Goal: Check status: Check status

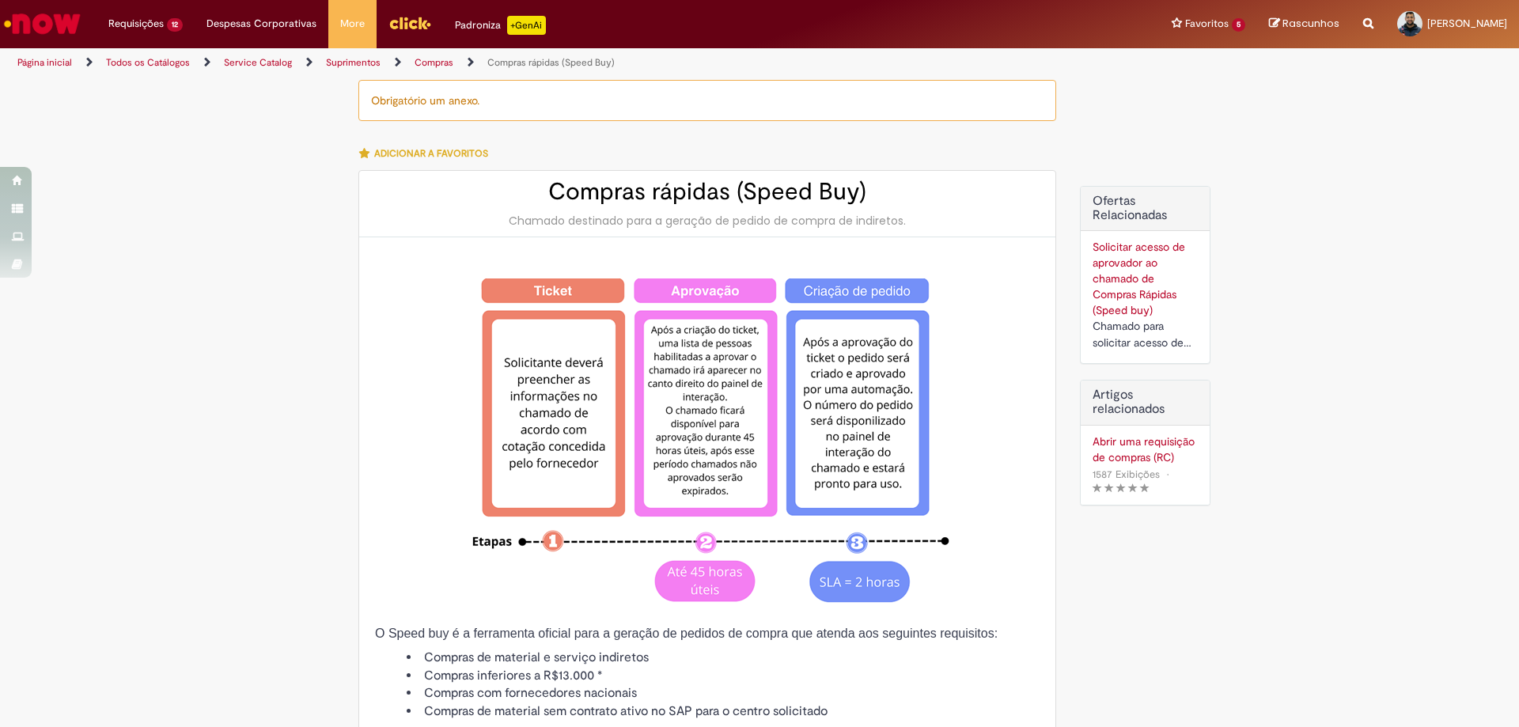
type input "********"
type input "**********"
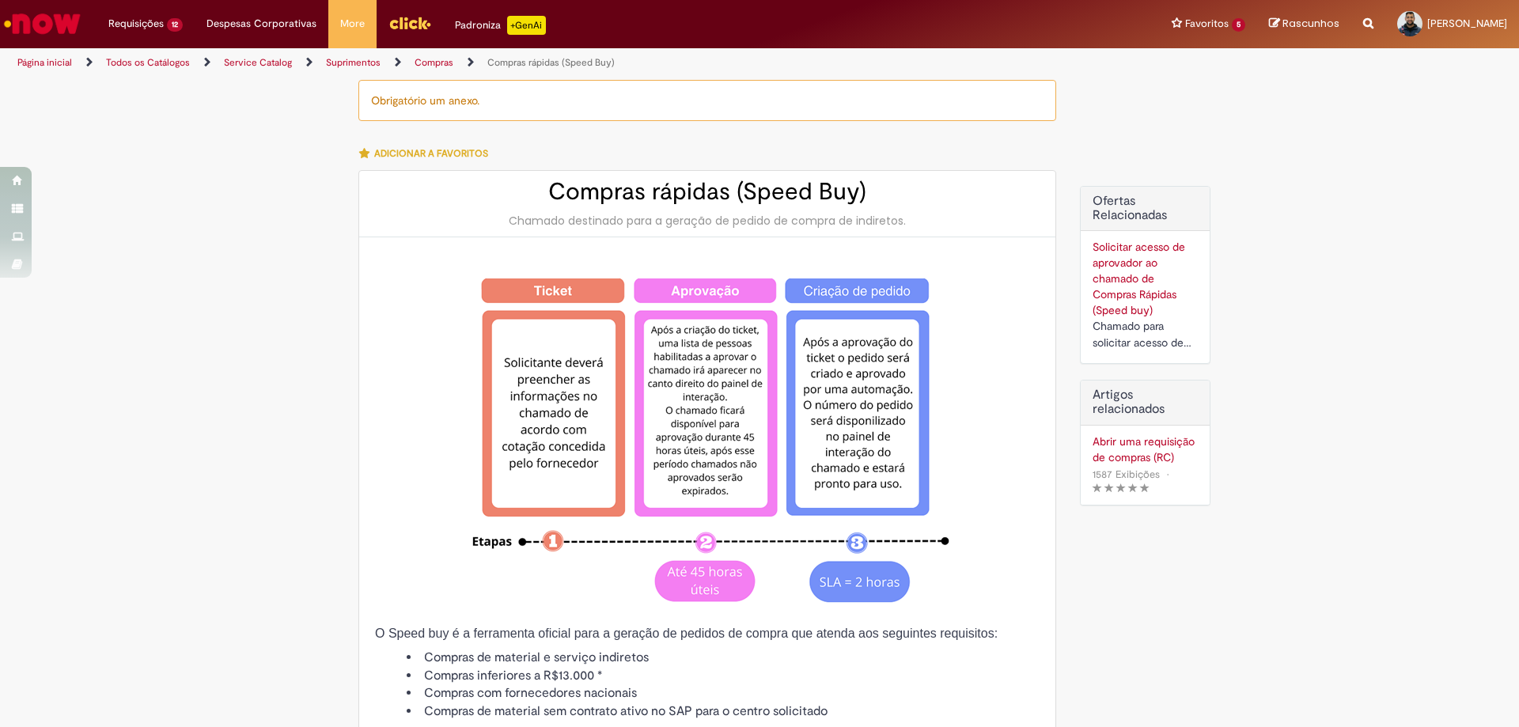
type input "****"
type input "**********"
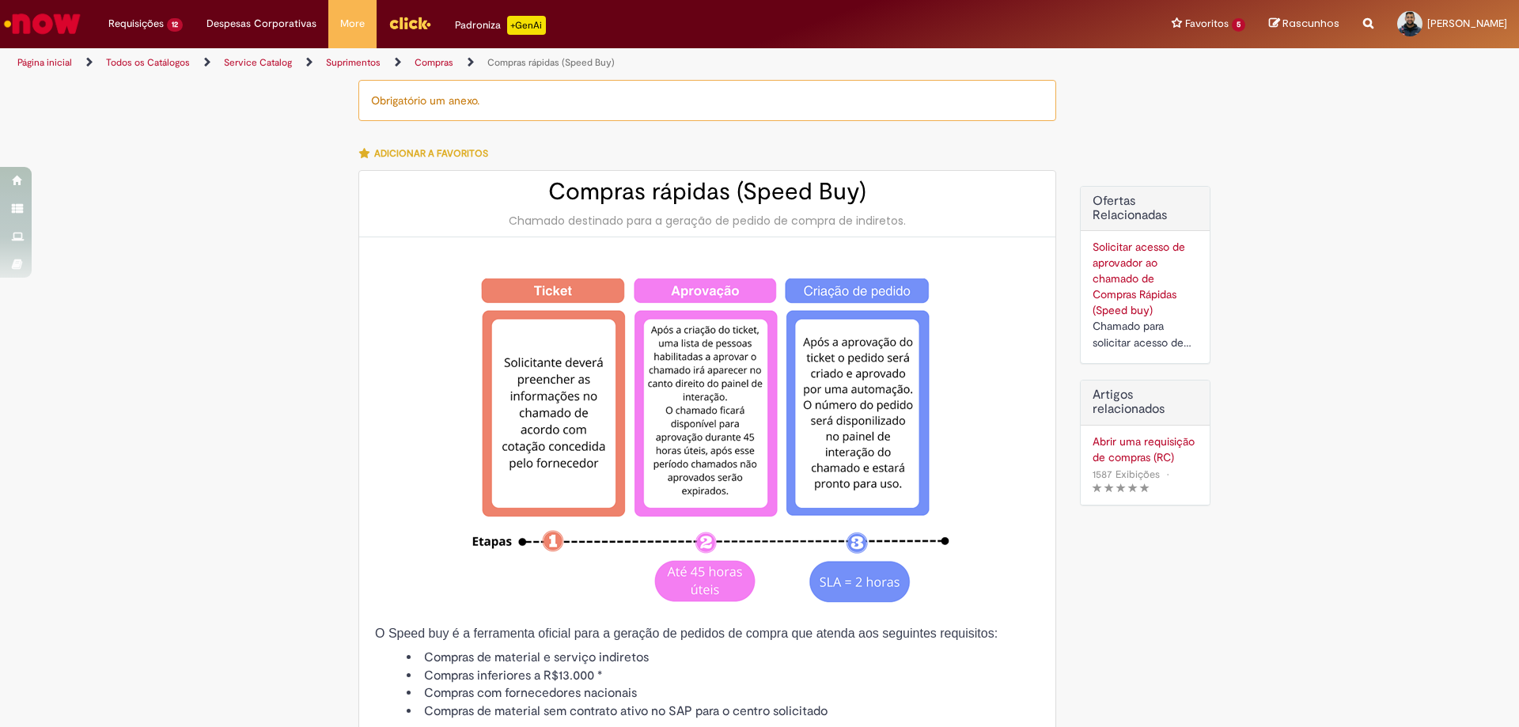
type input "**********"
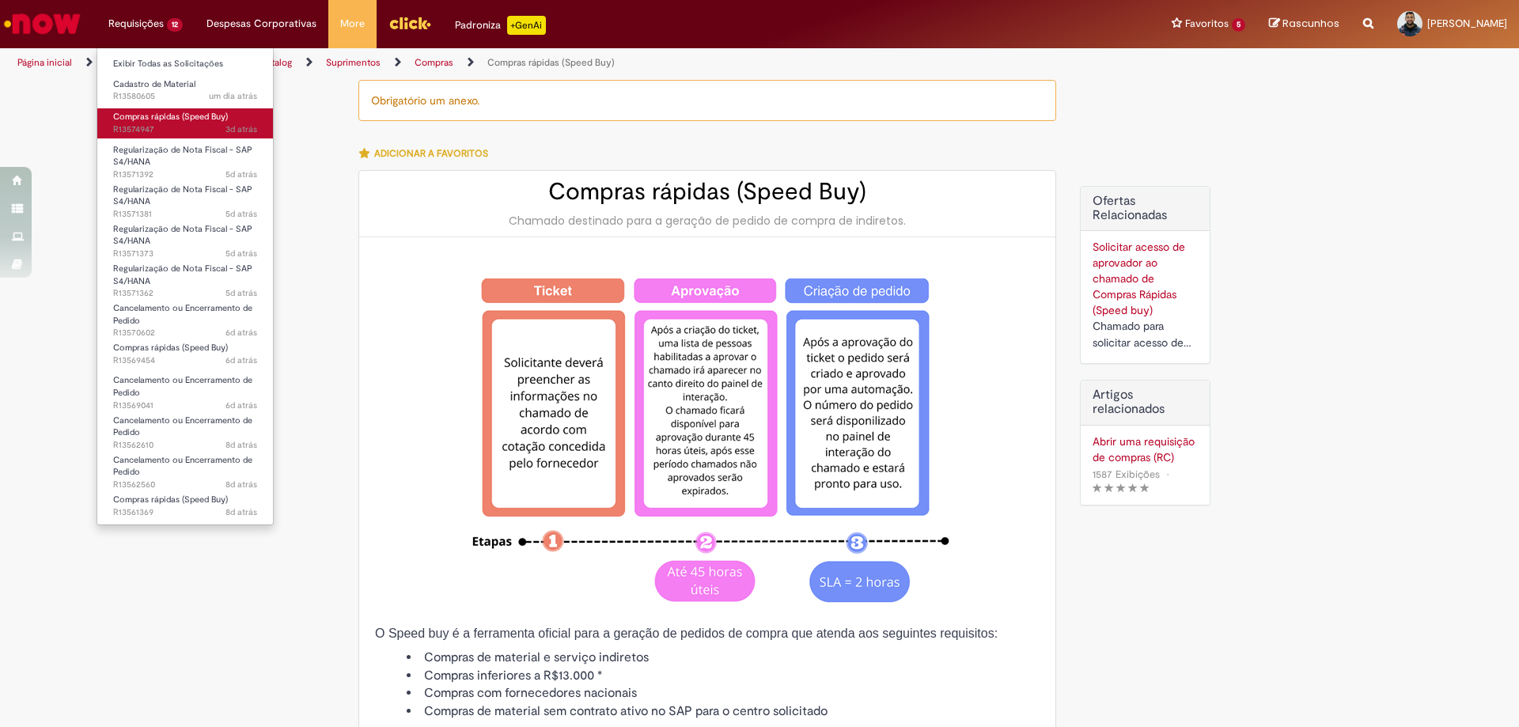
click at [149, 123] on span "3d atrás 3 dias atrás R13574947" at bounding box center [185, 129] width 144 height 13
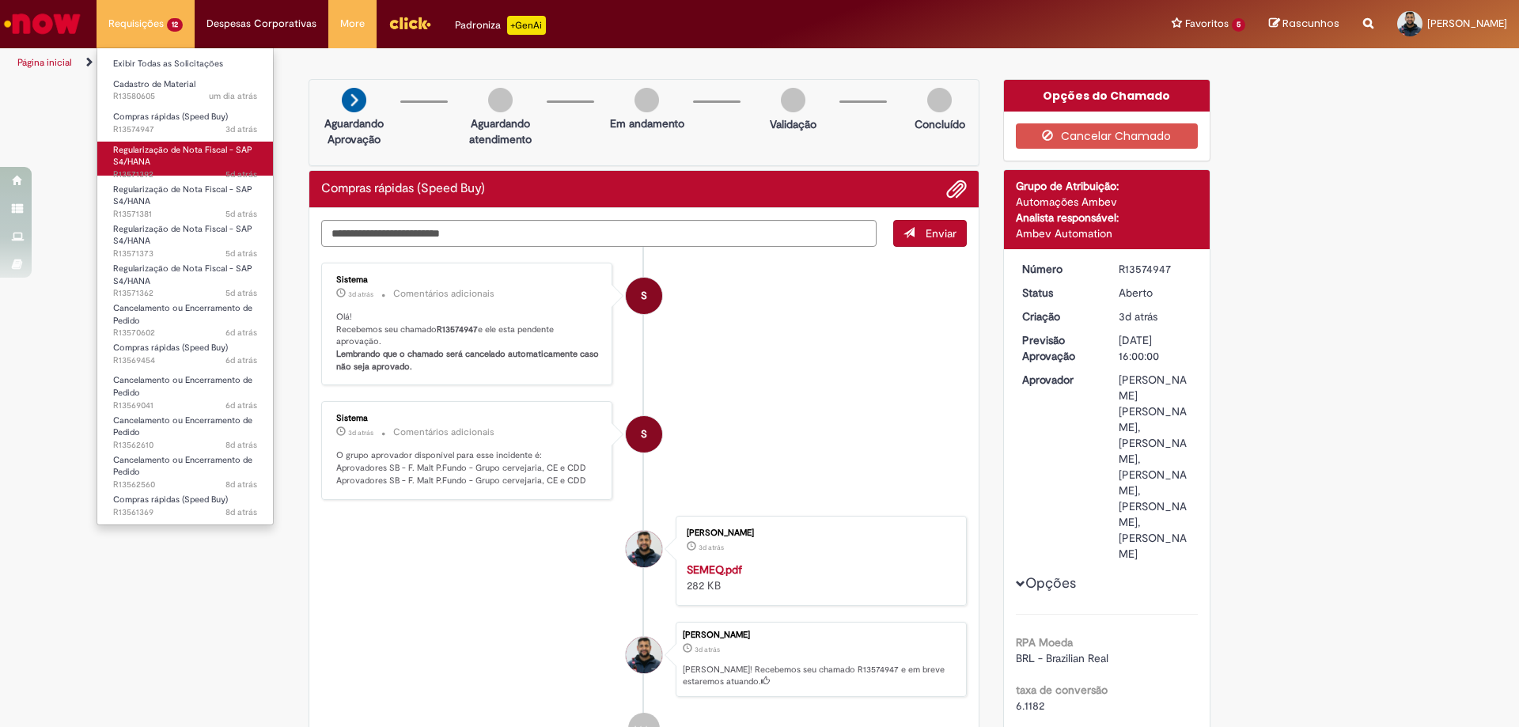
click at [140, 154] on span "Regularização de Nota Fiscal - SAP S4/HANA" at bounding box center [182, 156] width 139 height 25
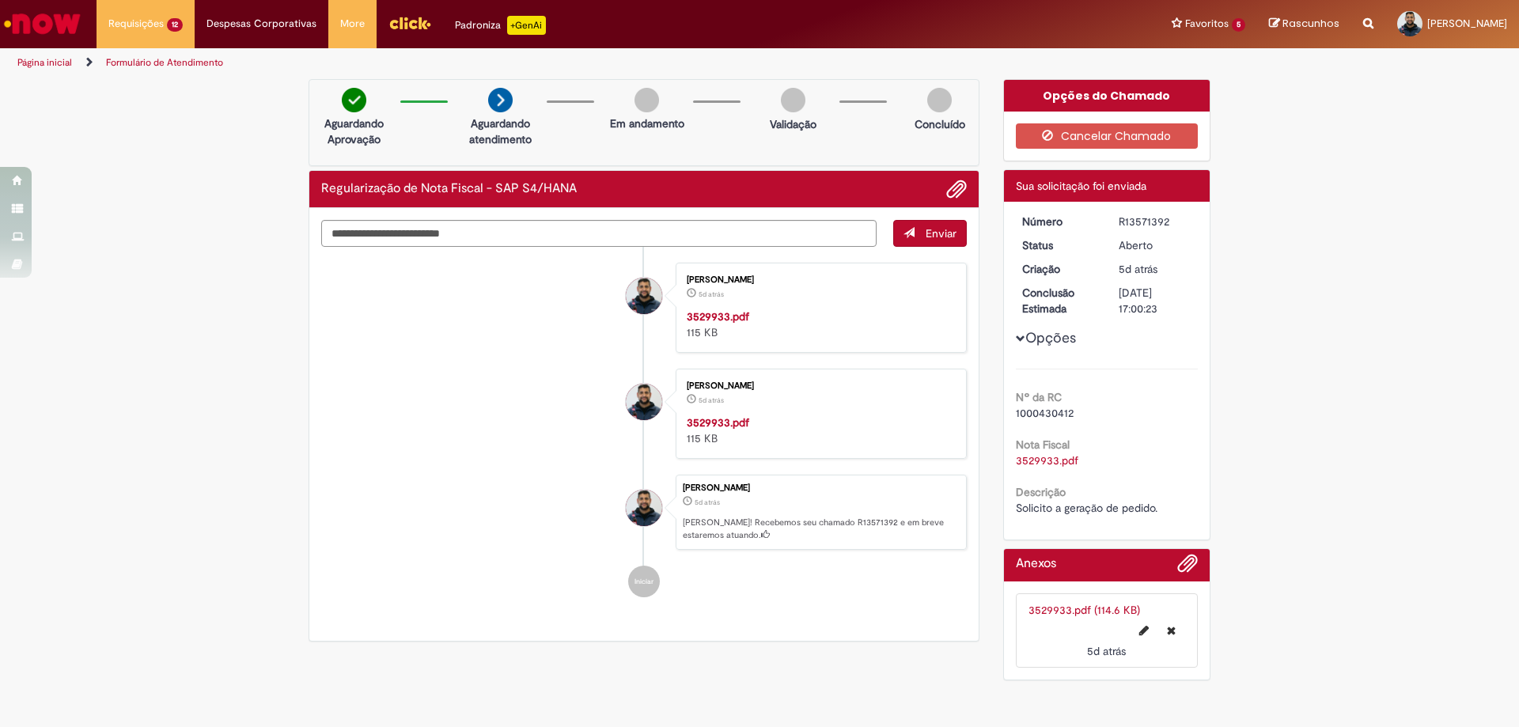
scroll to position [83, 0]
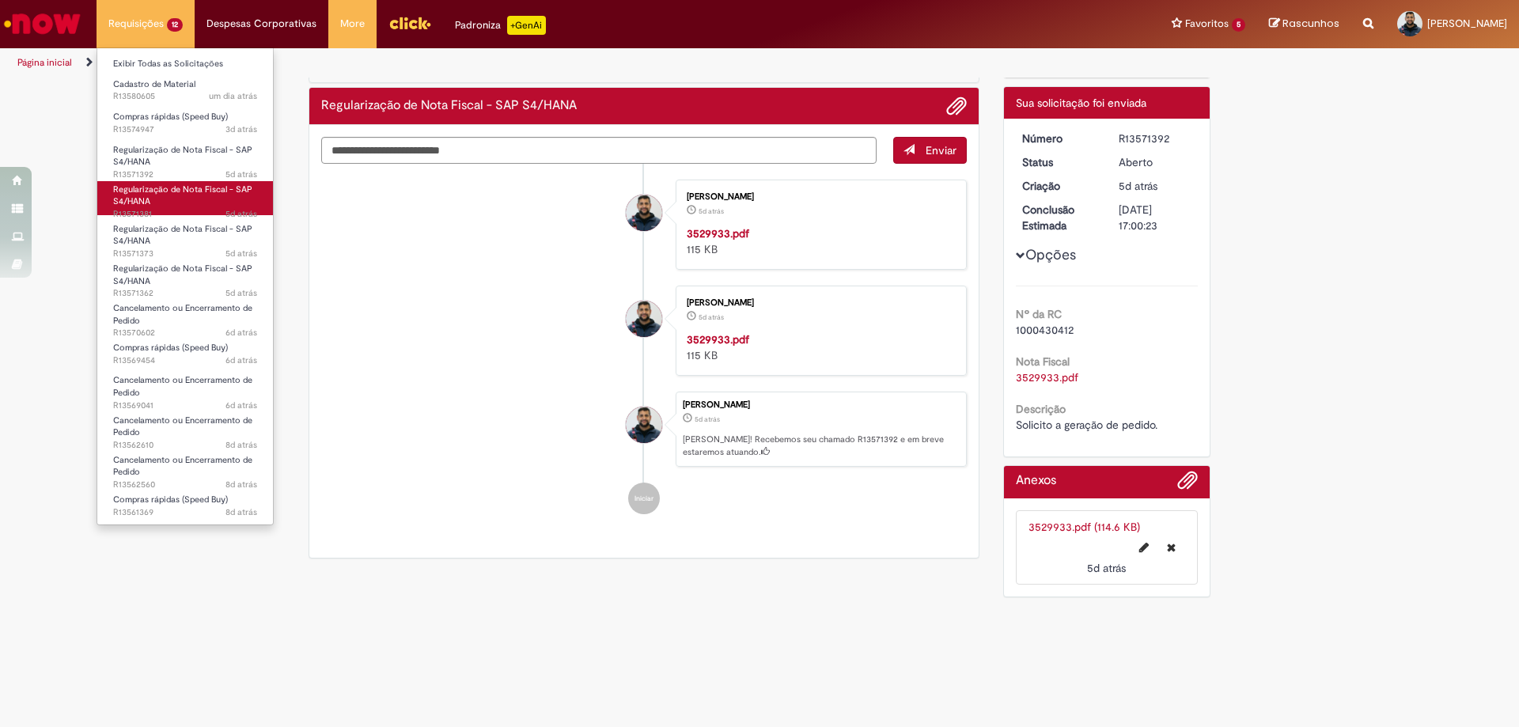
click at [157, 189] on span "Regularização de Nota Fiscal - SAP S4/HANA" at bounding box center [182, 196] width 139 height 25
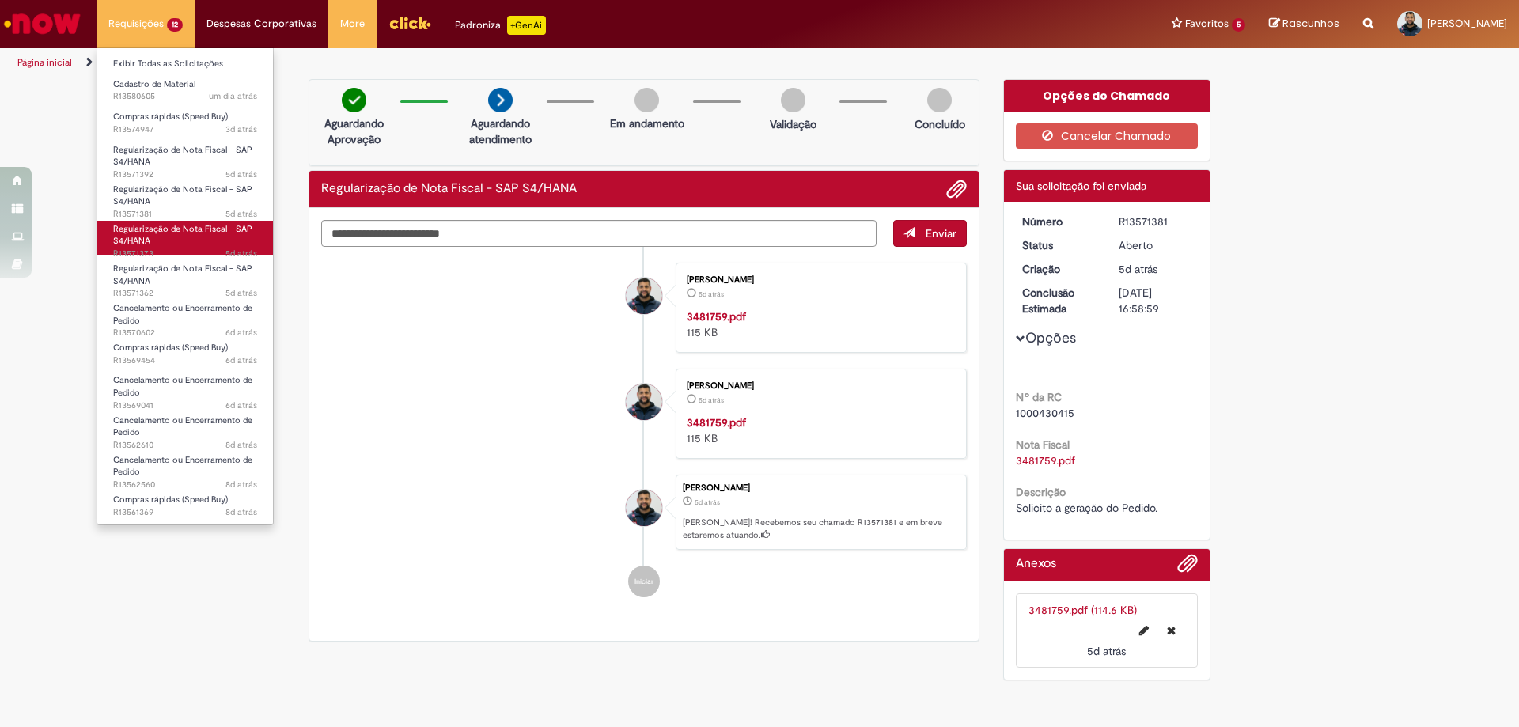
click at [157, 233] on span "Regularização de Nota Fiscal - SAP S4/HANA" at bounding box center [182, 235] width 139 height 25
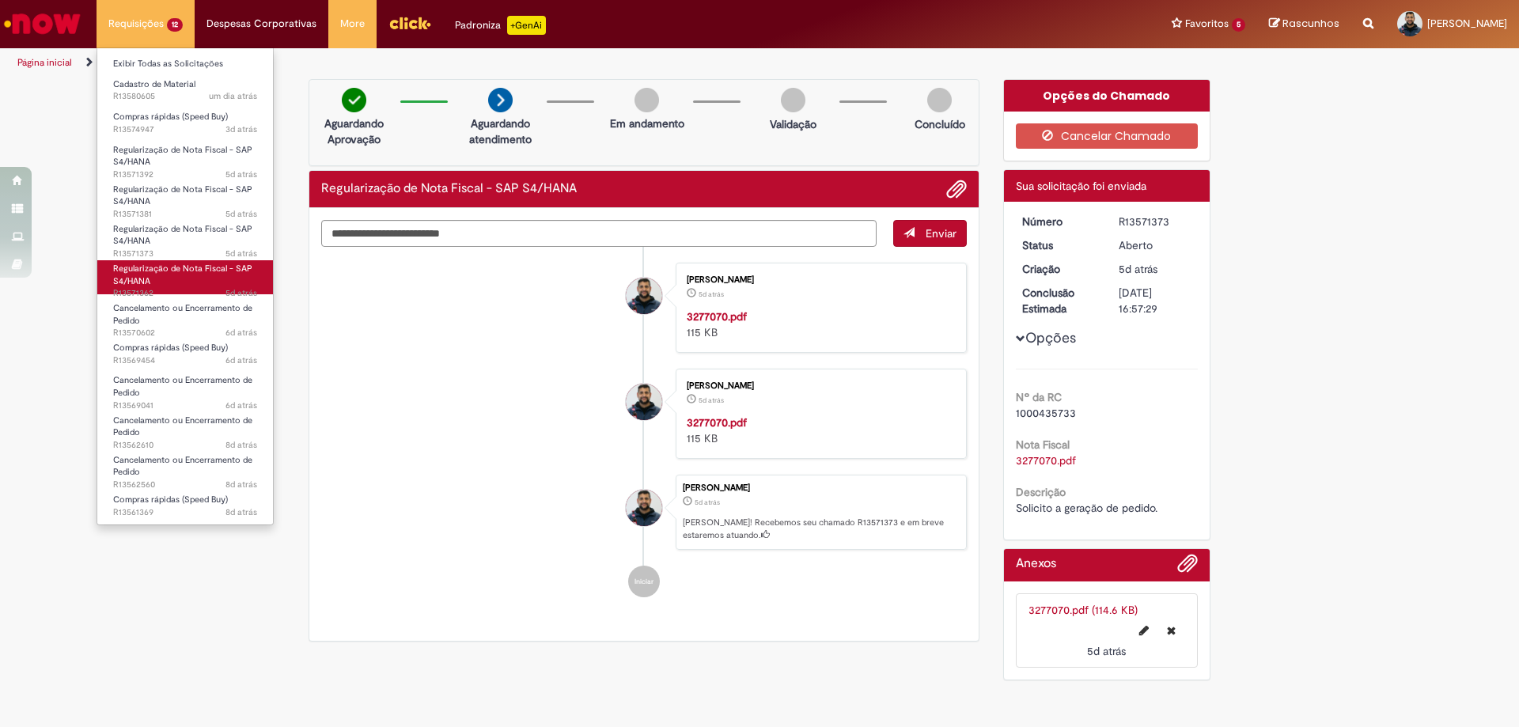
click at [145, 276] on span "Regularização de Nota Fiscal - SAP S4/HANA" at bounding box center [182, 275] width 139 height 25
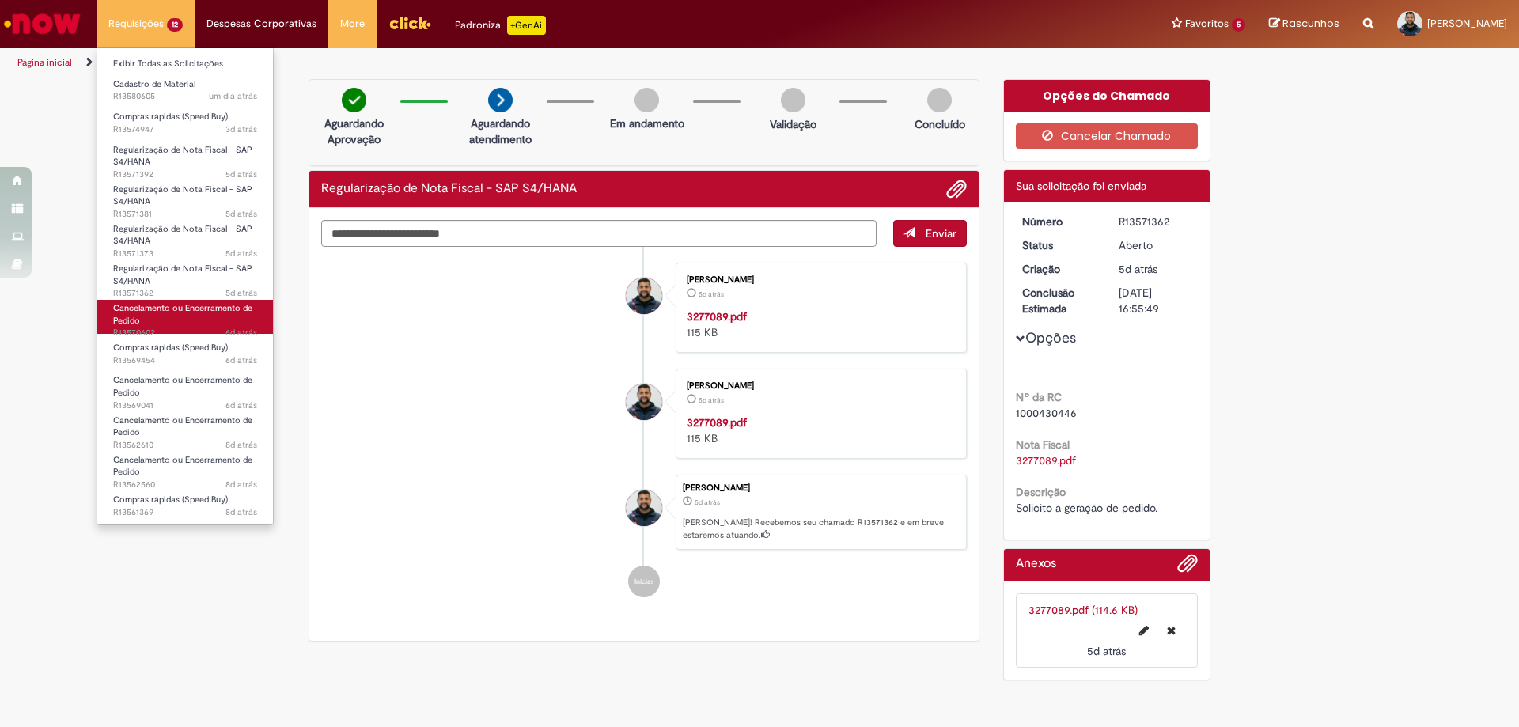
click at [161, 317] on link "Cancelamento ou Encerramento de Pedido 6d atrás 6 dias atrás R13570602" at bounding box center [185, 317] width 176 height 34
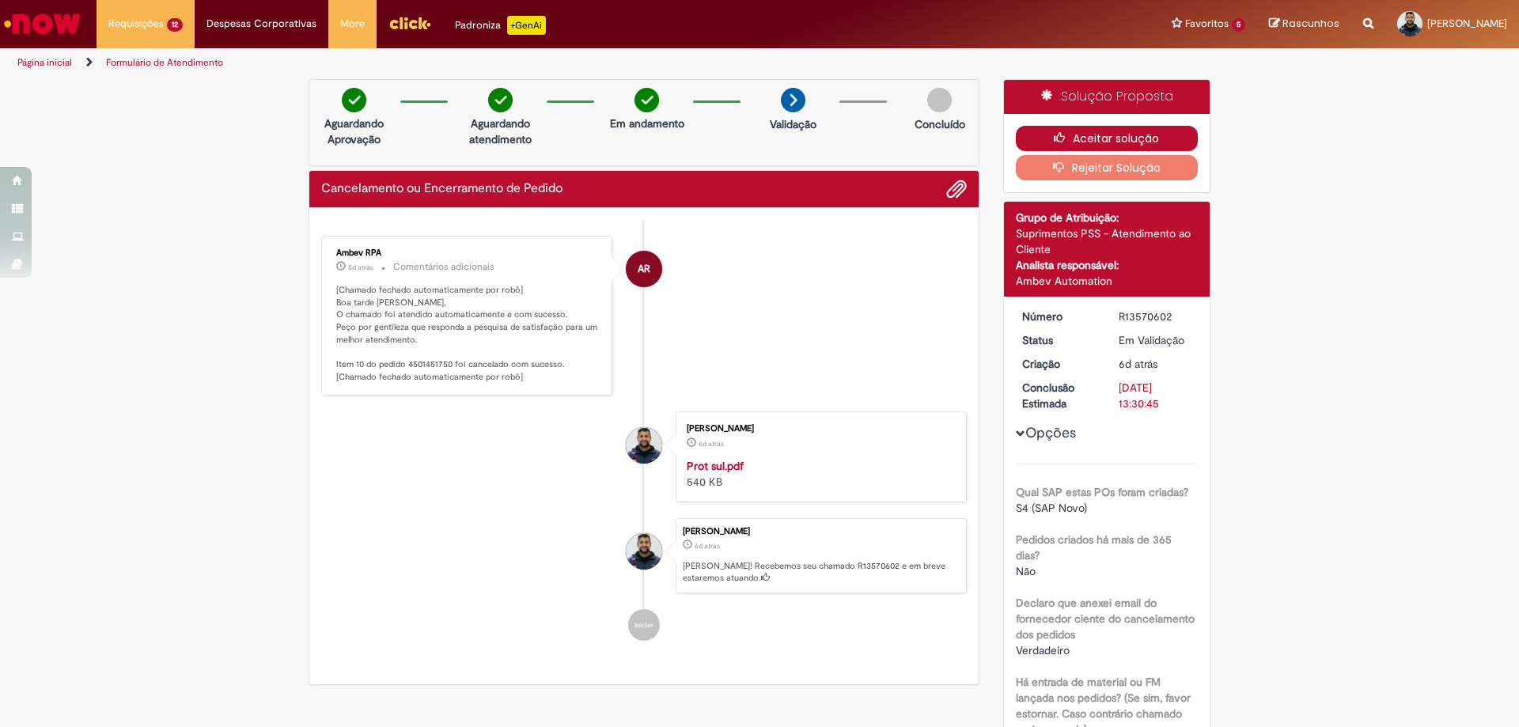
click at [1158, 139] on button "Aceitar solução" at bounding box center [1107, 138] width 183 height 25
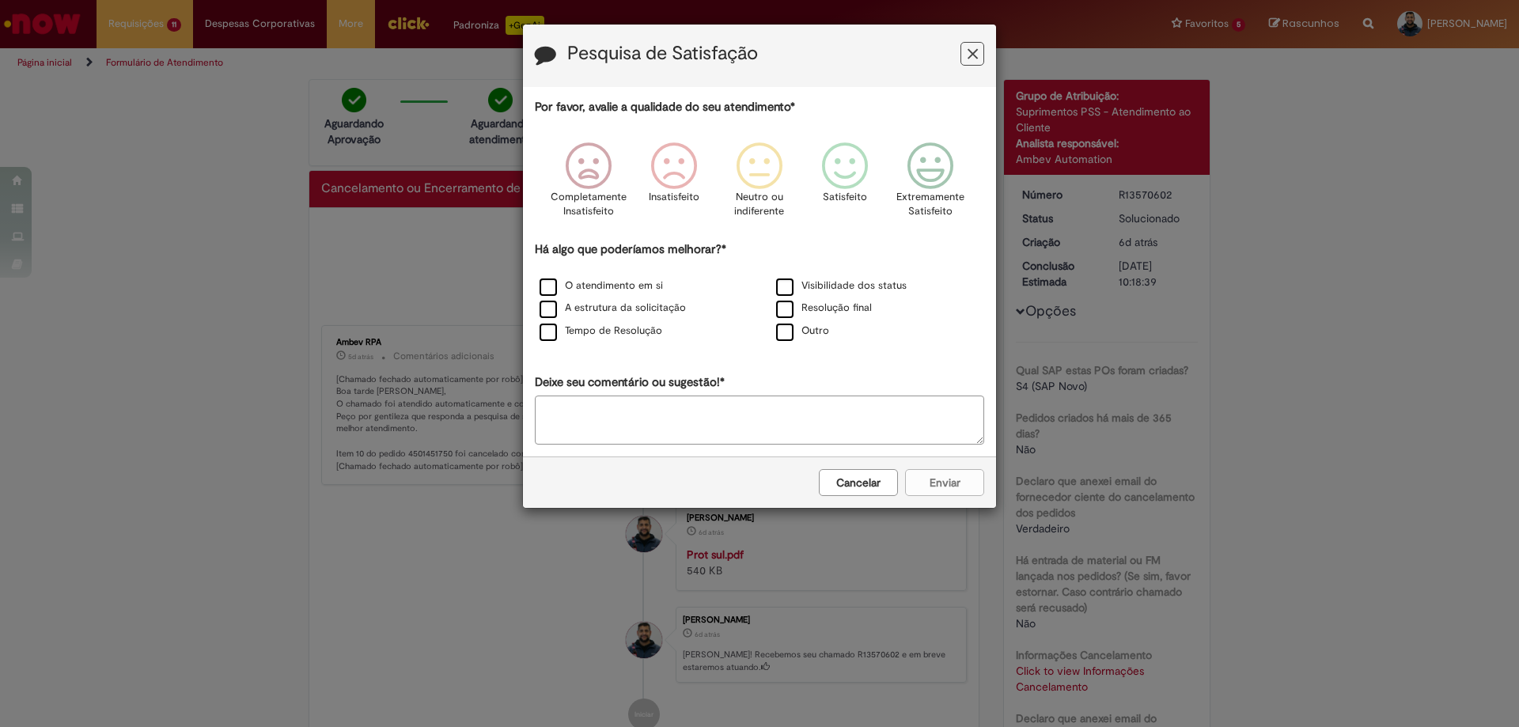
click at [970, 53] on icon "Feedback" at bounding box center [973, 54] width 10 height 17
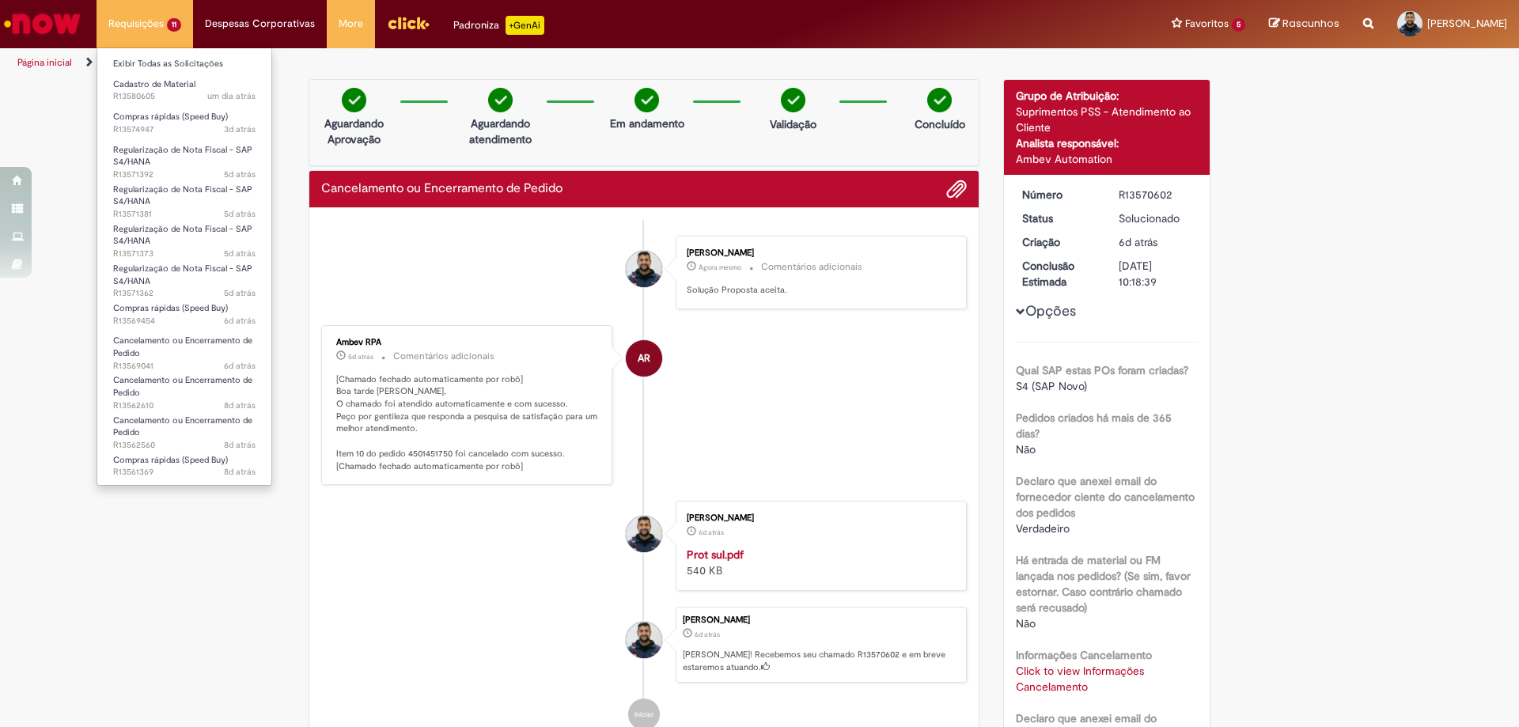
click at [169, 44] on li "Requisições 11 Exibir Todas as Solicitações Cadastro de Material um dia atrás u…" at bounding box center [145, 23] width 97 height 47
click at [130, 315] on span "6d atrás 6 dias atrás R13569454" at bounding box center [184, 321] width 142 height 13
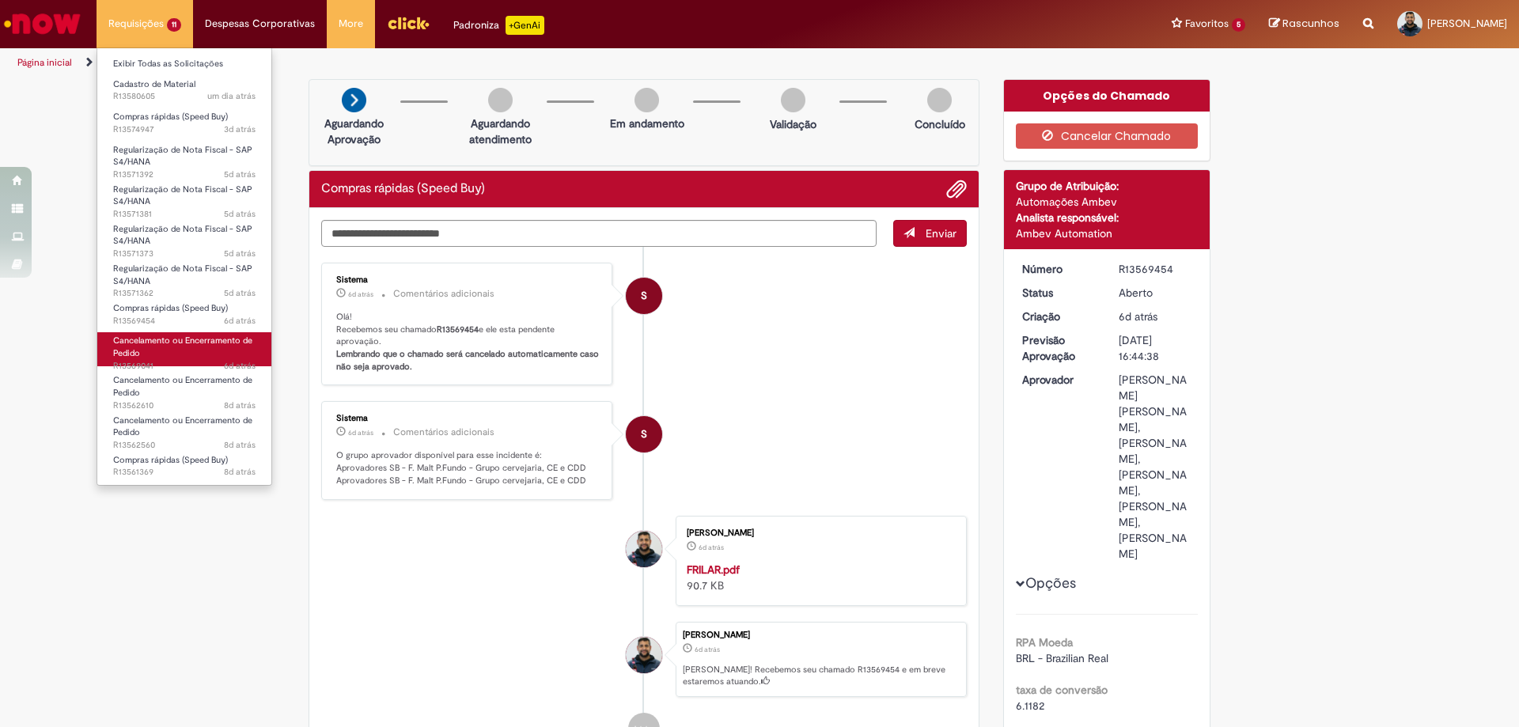
click at [162, 342] on span "Cancelamento ou Encerramento de Pedido" at bounding box center [182, 347] width 139 height 25
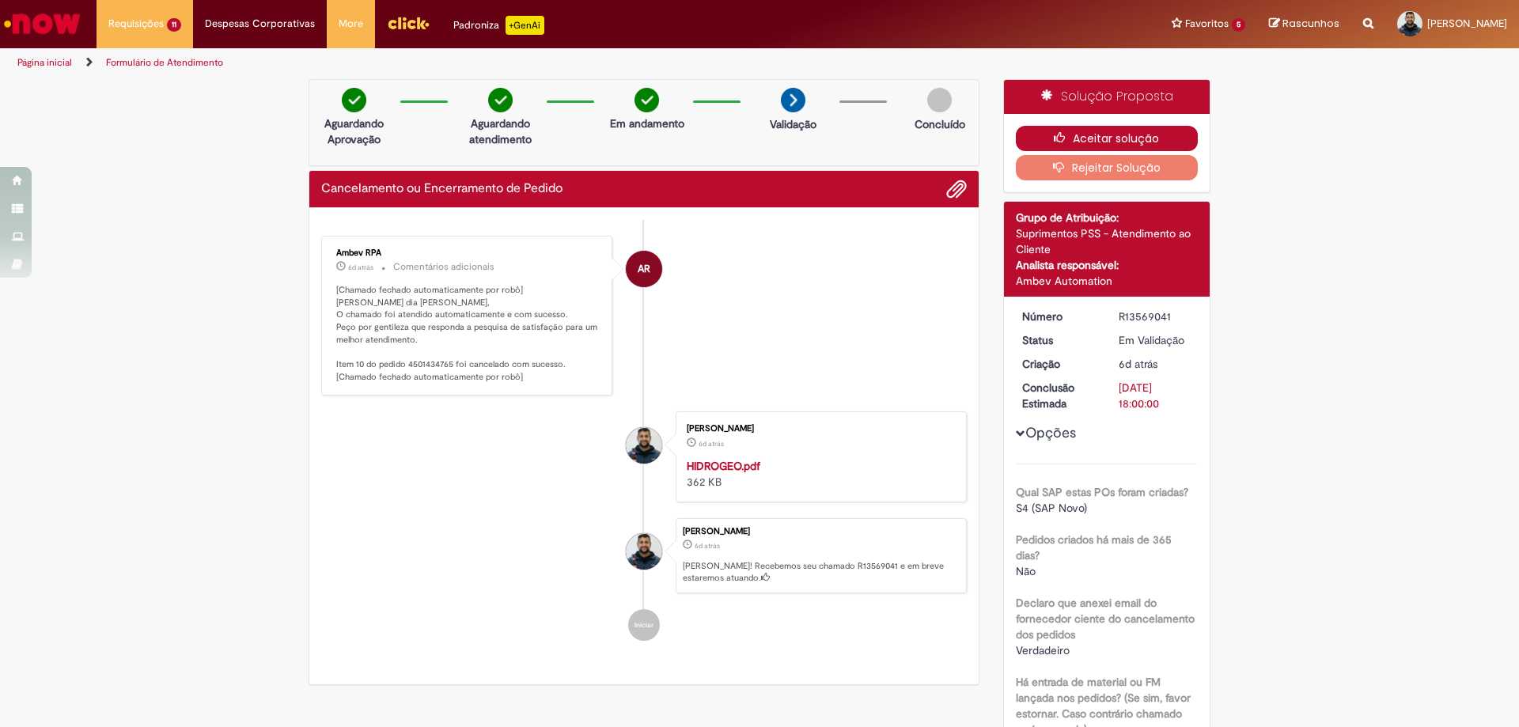
click at [1090, 133] on button "Aceitar solução" at bounding box center [1107, 138] width 183 height 25
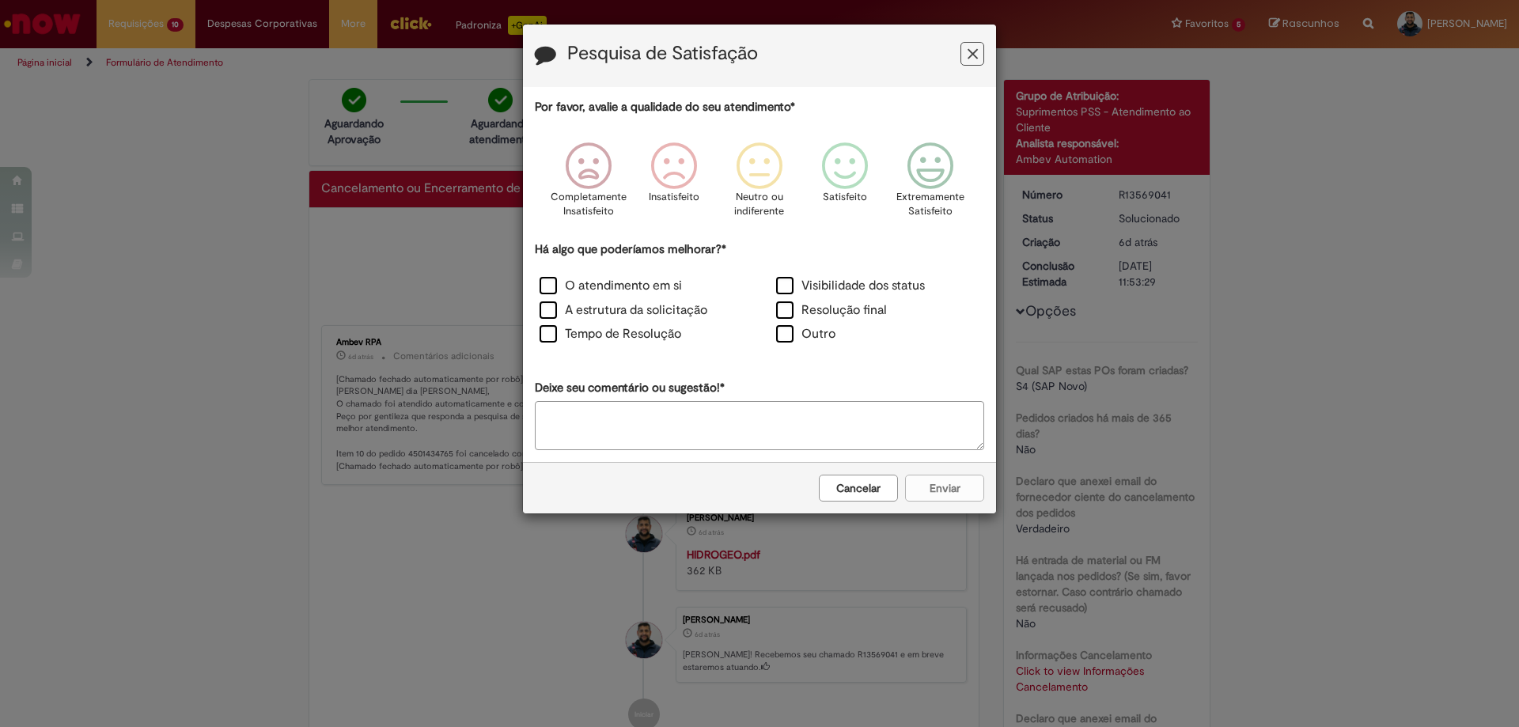
click at [974, 53] on icon "Feedback" at bounding box center [973, 54] width 10 height 17
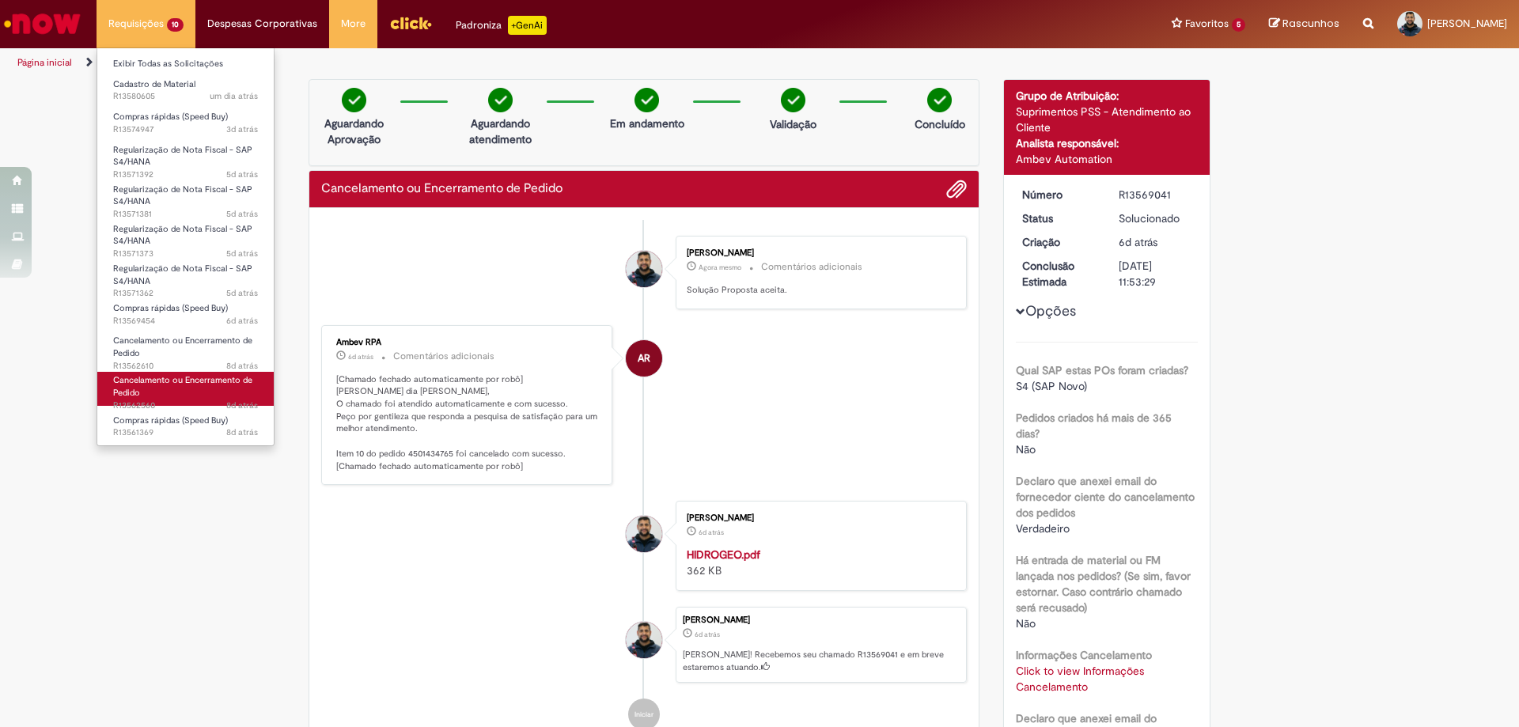
click at [143, 384] on span "Cancelamento ou Encerramento de Pedido" at bounding box center [182, 386] width 139 height 25
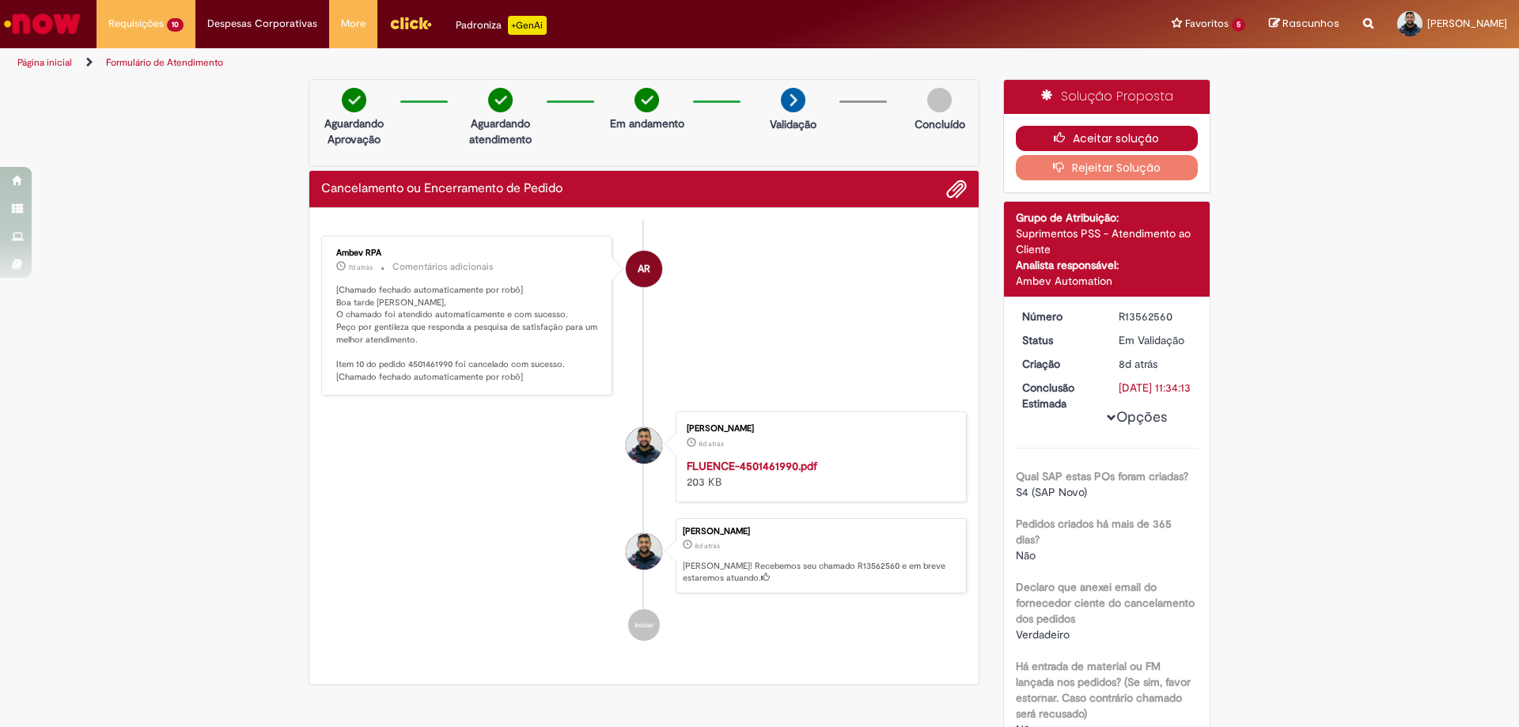
click at [1060, 132] on icon "button" at bounding box center [1063, 137] width 19 height 11
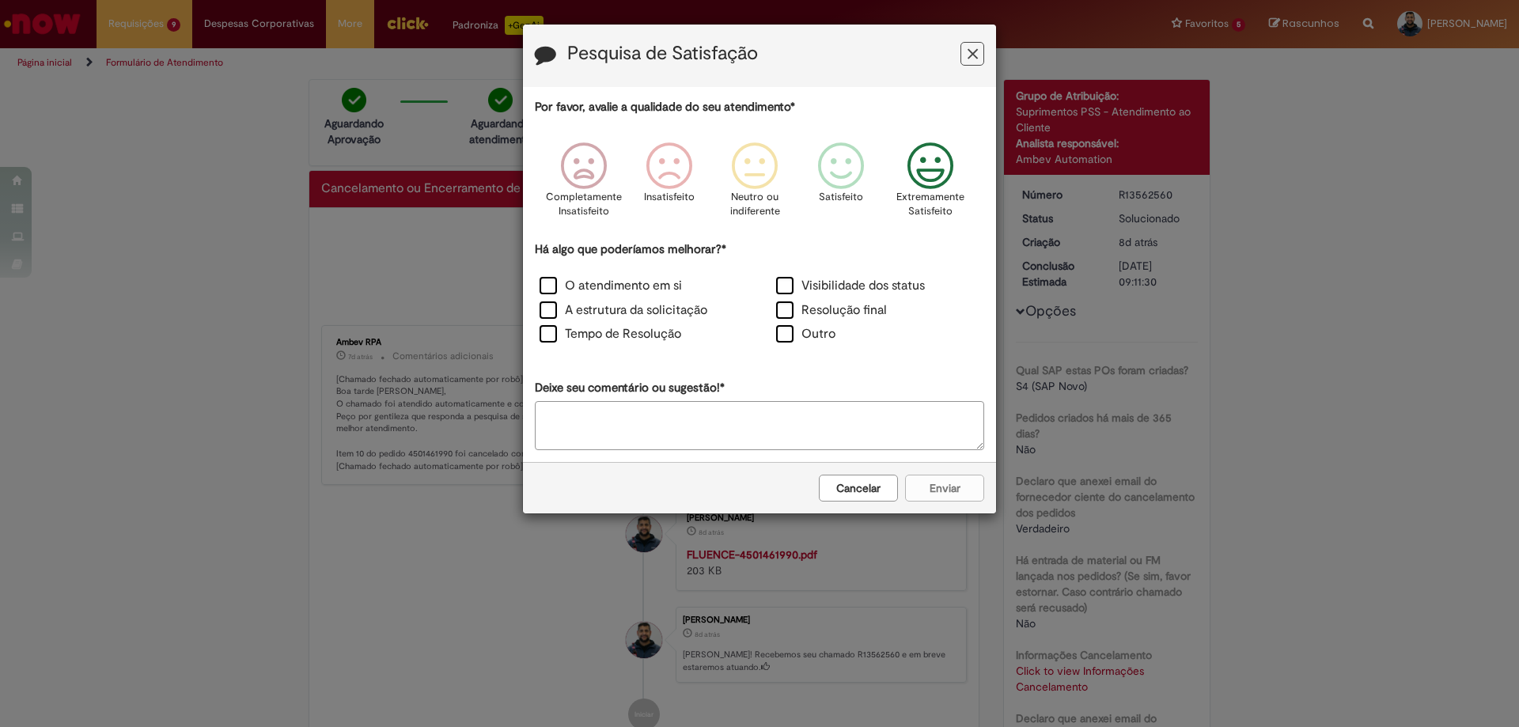
click at [945, 175] on icon "Feedback" at bounding box center [930, 165] width 59 height 47
click at [567, 336] on label "Tempo de Resolução" at bounding box center [611, 334] width 142 height 18
click at [937, 483] on button "Enviar" at bounding box center [944, 488] width 79 height 27
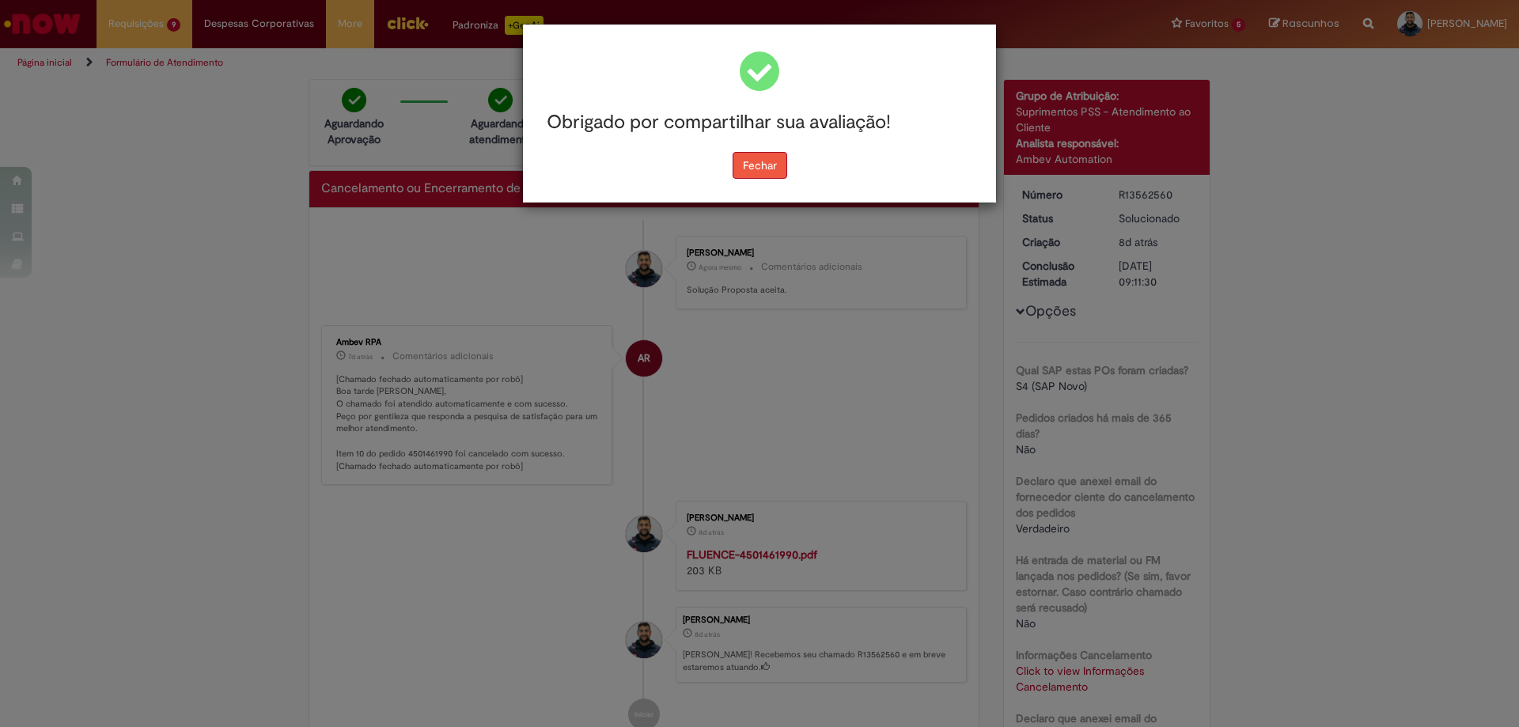
click at [759, 178] on button "Fechar" at bounding box center [760, 165] width 55 height 27
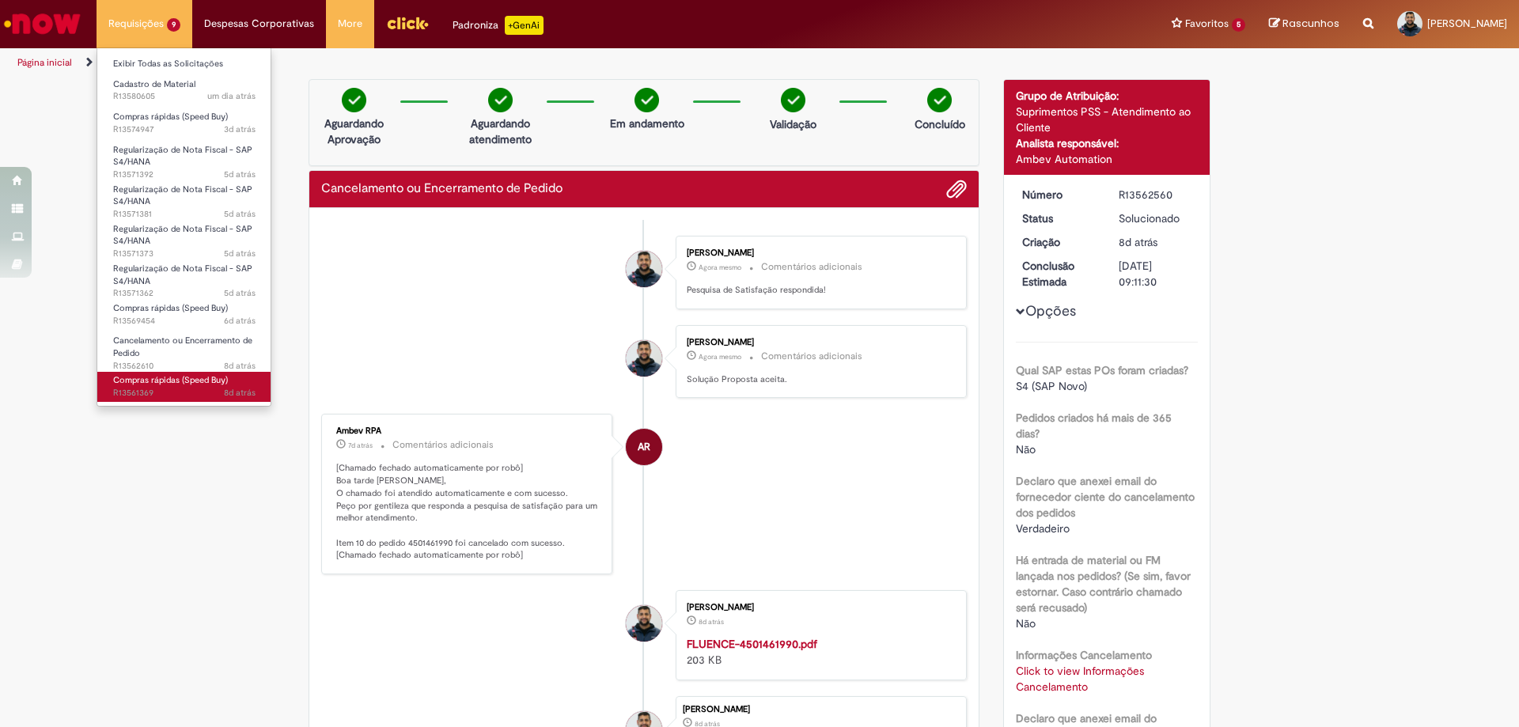
click at [150, 373] on link "Compras rápidas (Speed Buy) 8d atrás 8 dias atrás R13561369" at bounding box center [184, 386] width 174 height 29
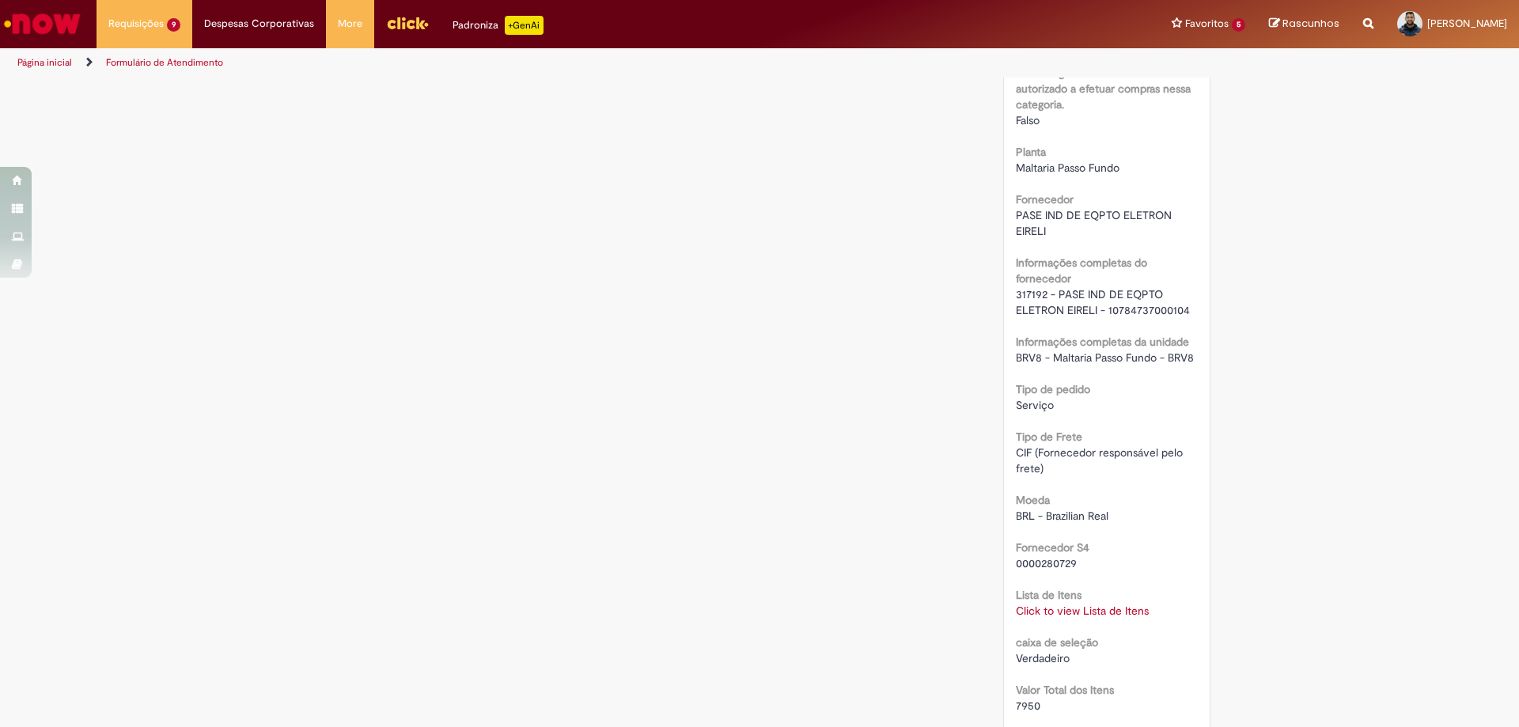
scroll to position [1187, 0]
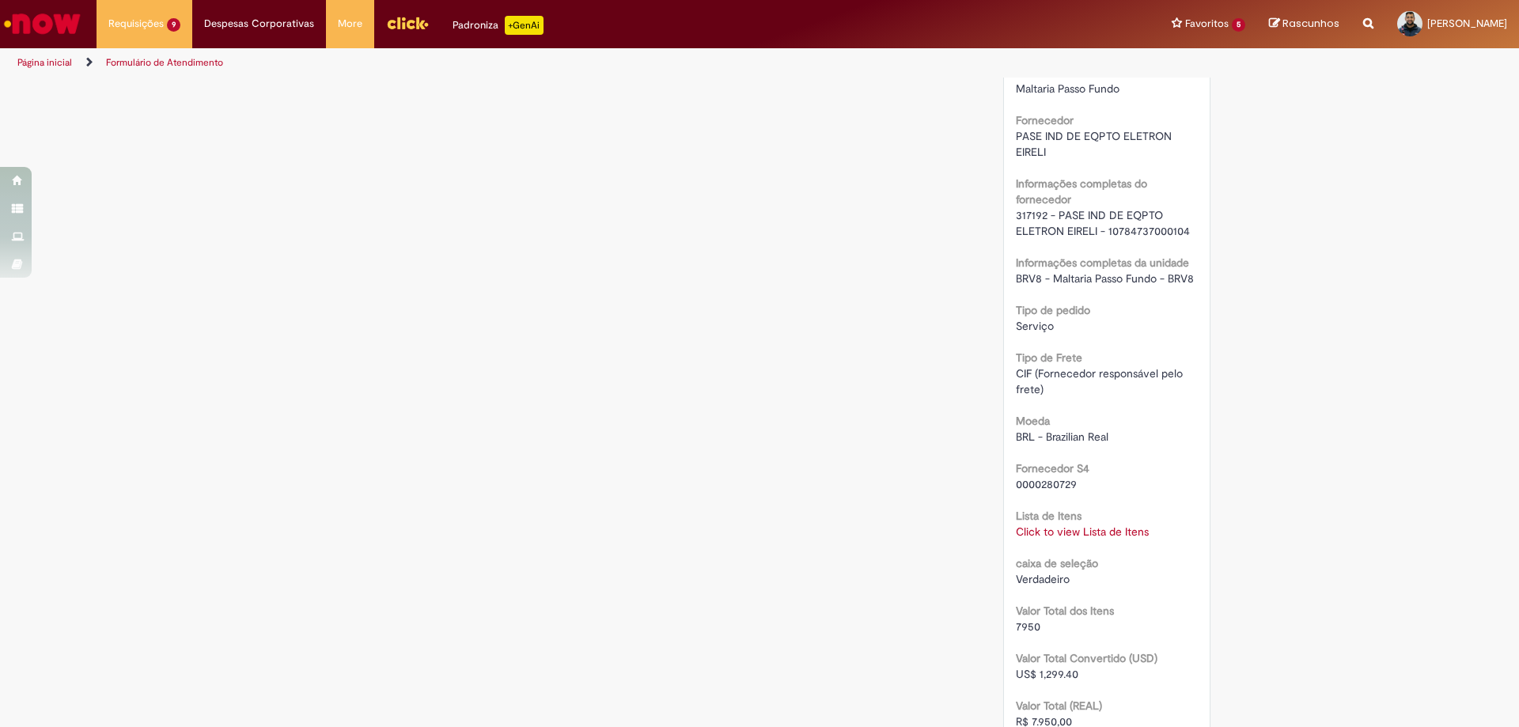
click at [1024, 533] on link "Click to view Lista de Itens" at bounding box center [1082, 532] width 133 height 14
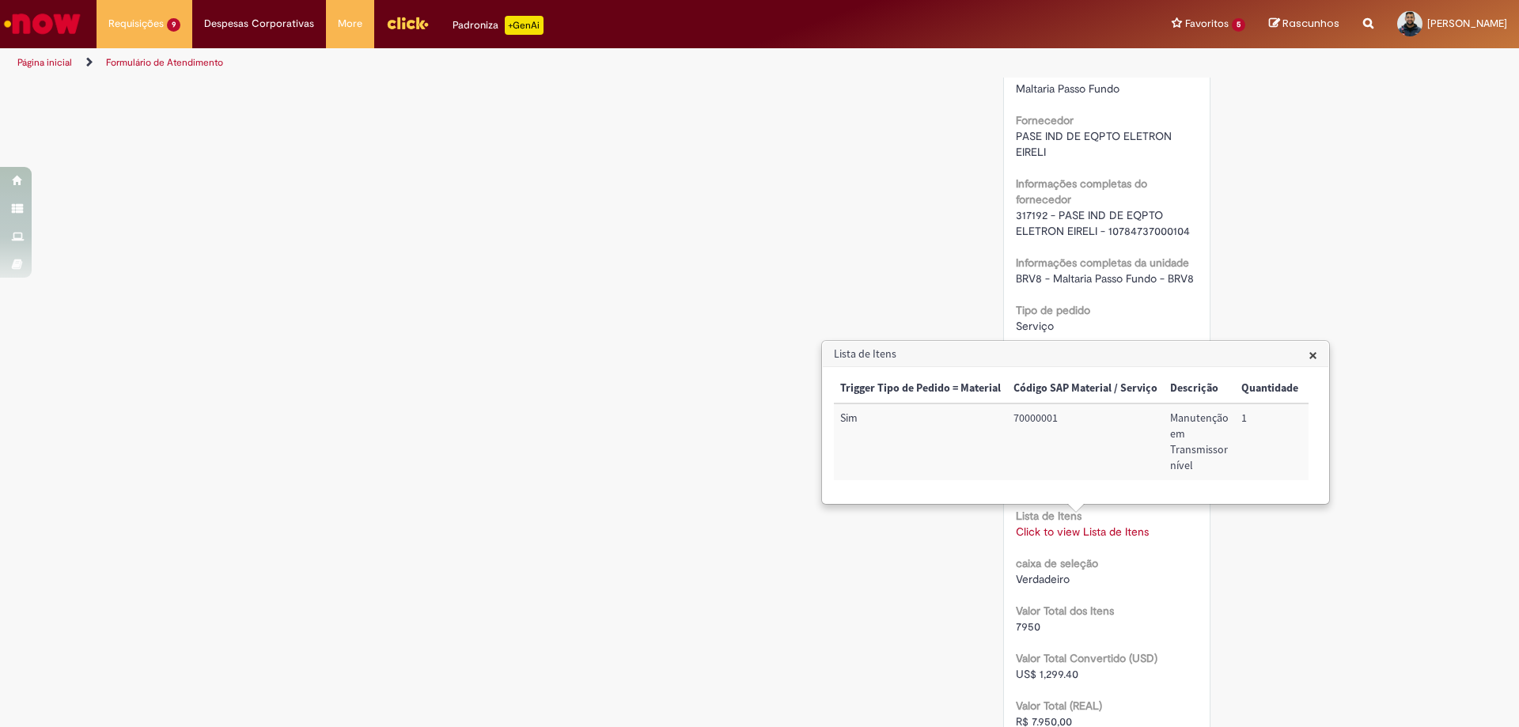
click at [1311, 357] on span "×" at bounding box center [1313, 354] width 9 height 21
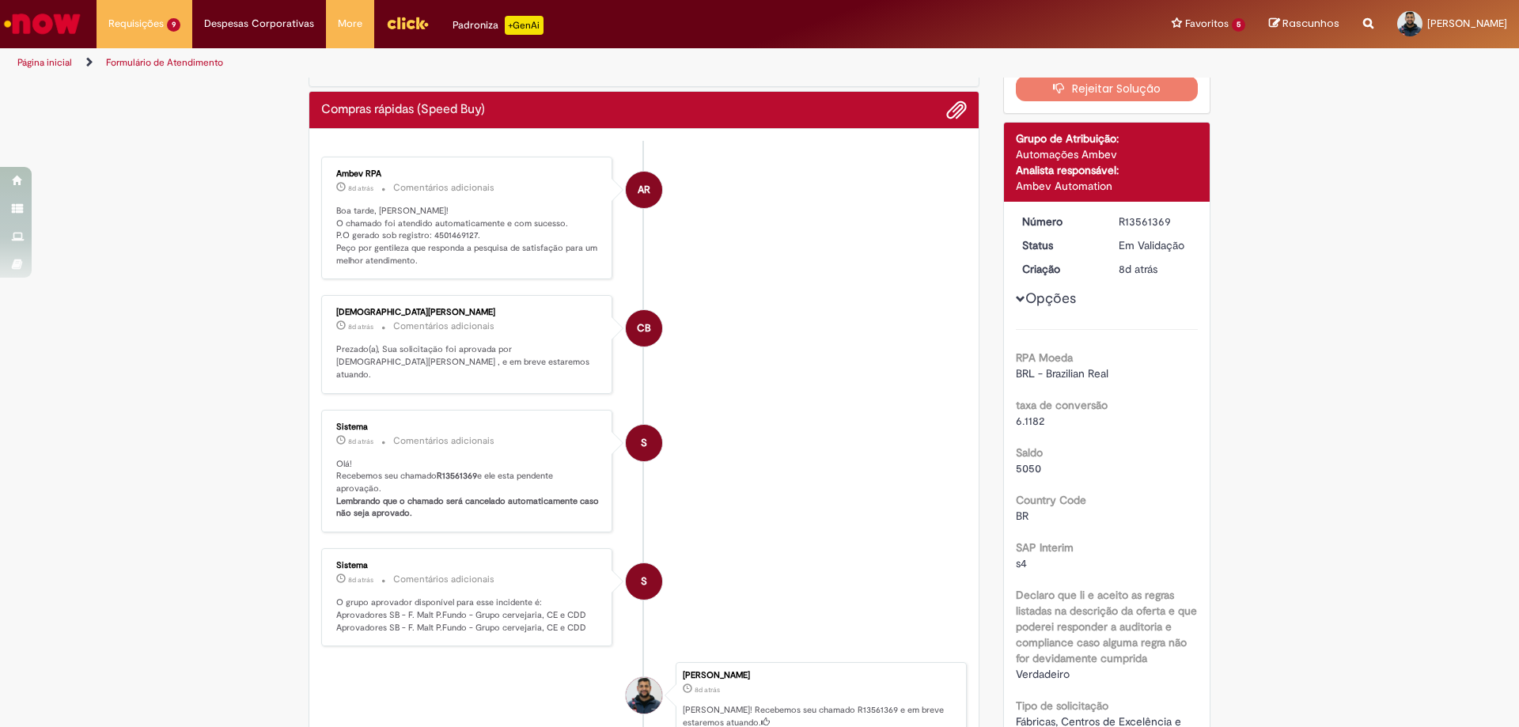
scroll to position [0, 0]
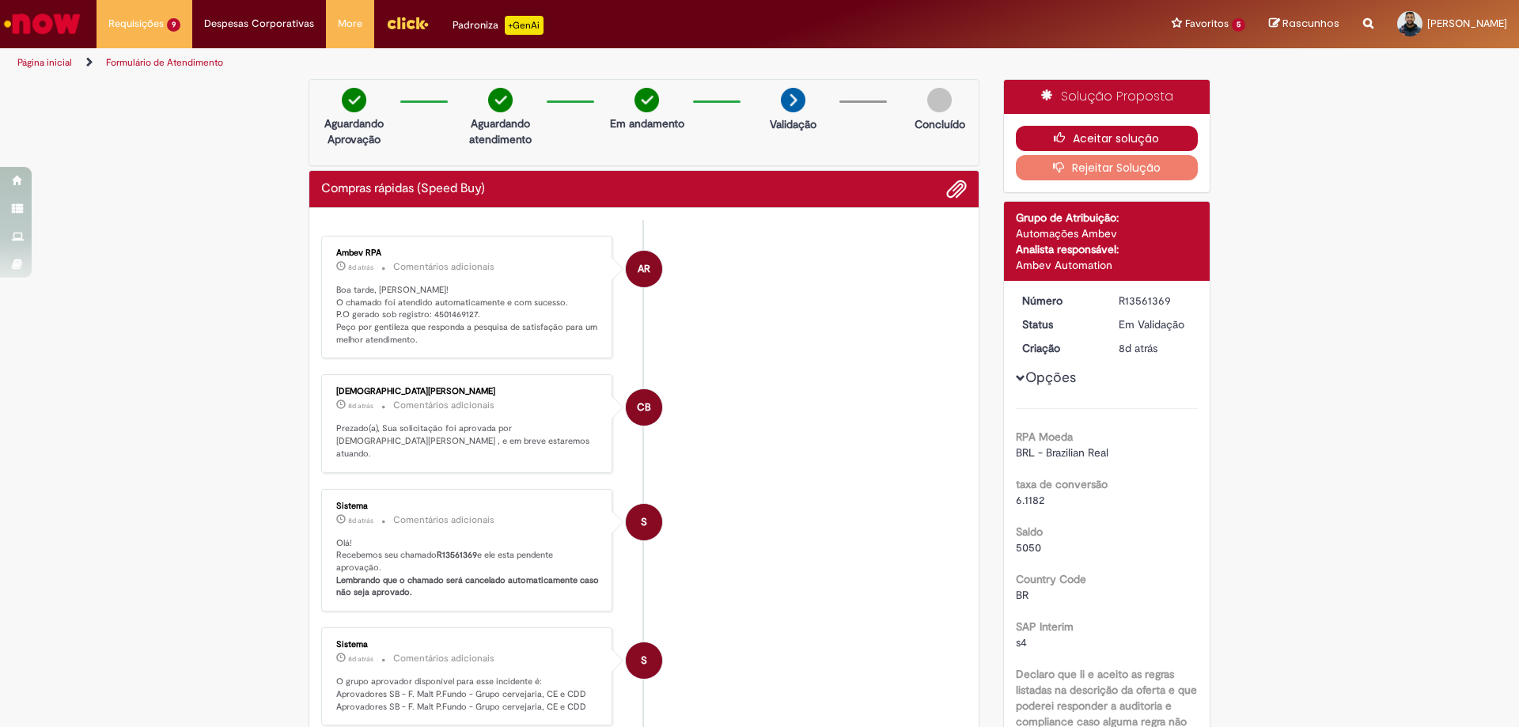
click at [1054, 136] on icon "button" at bounding box center [1063, 137] width 19 height 11
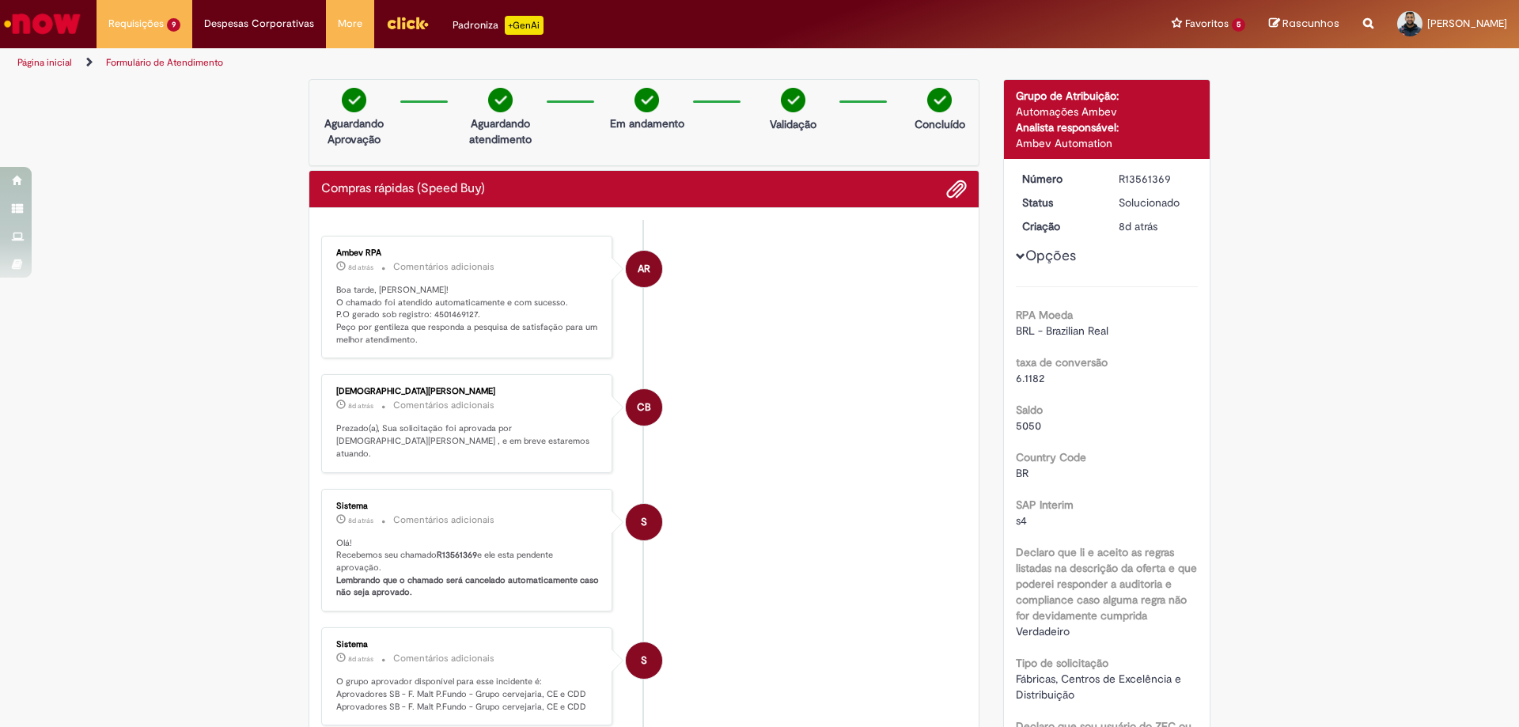
scroll to position [79, 0]
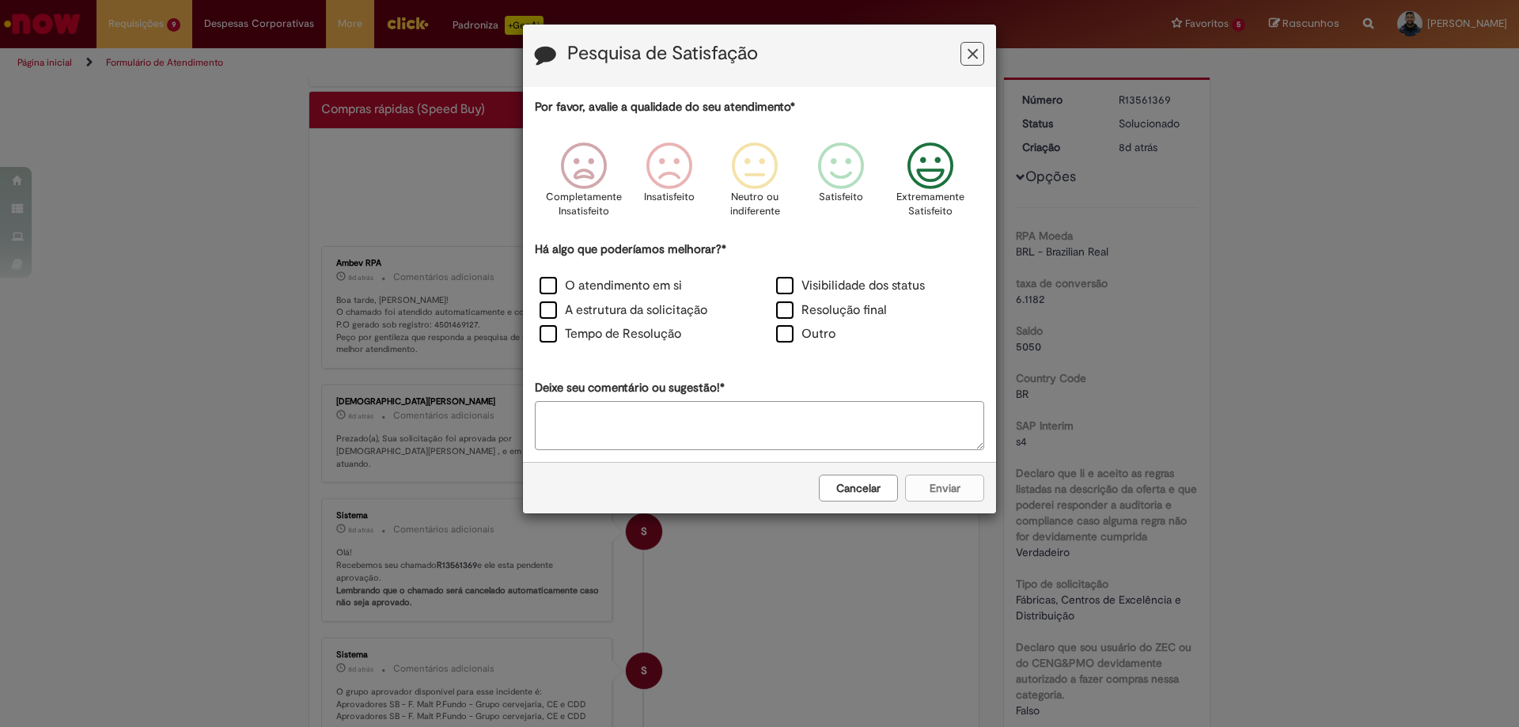
click at [934, 173] on icon "Feedback" at bounding box center [930, 165] width 59 height 47
click at [571, 338] on label "Tempo de Resolução" at bounding box center [611, 334] width 142 height 18
click at [936, 491] on button "Enviar" at bounding box center [944, 488] width 79 height 27
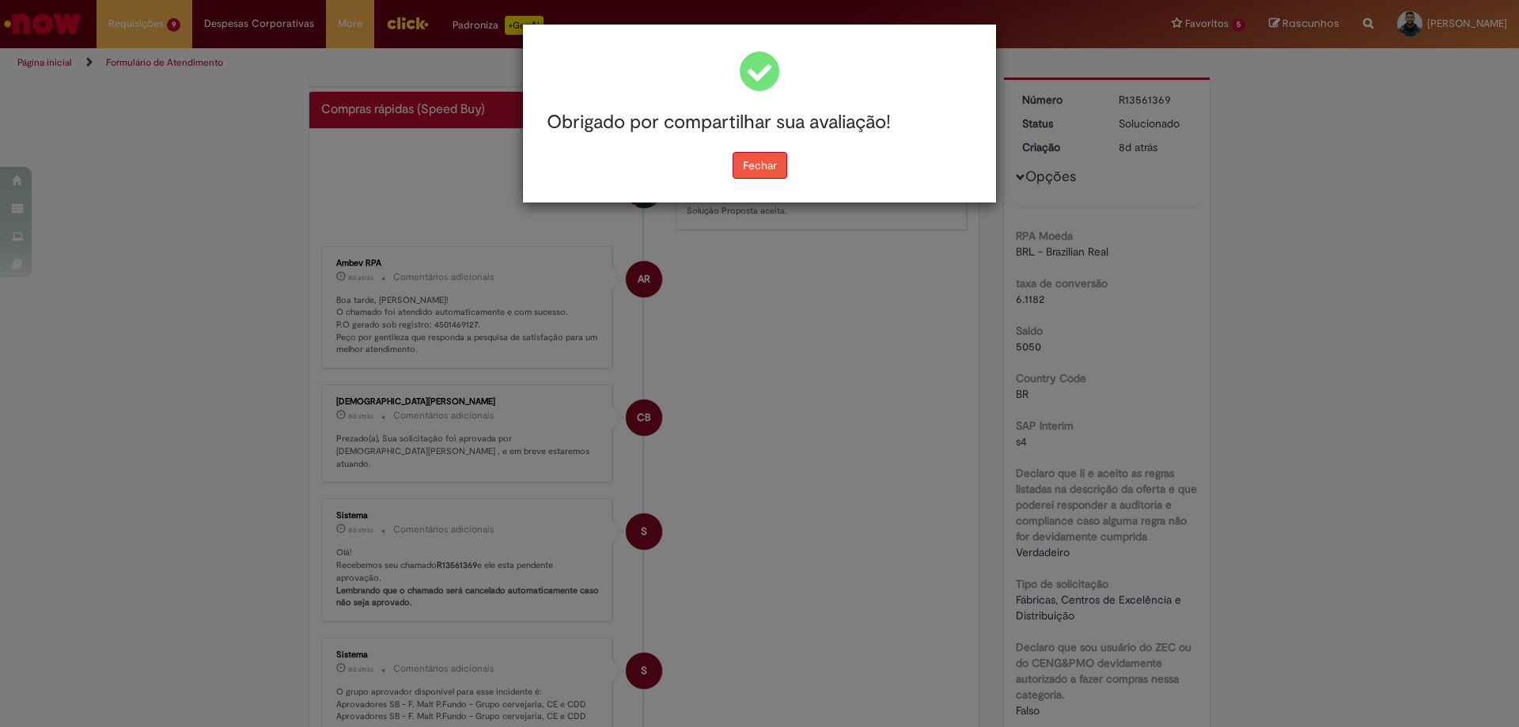
click at [776, 169] on button "Fechar" at bounding box center [760, 165] width 55 height 27
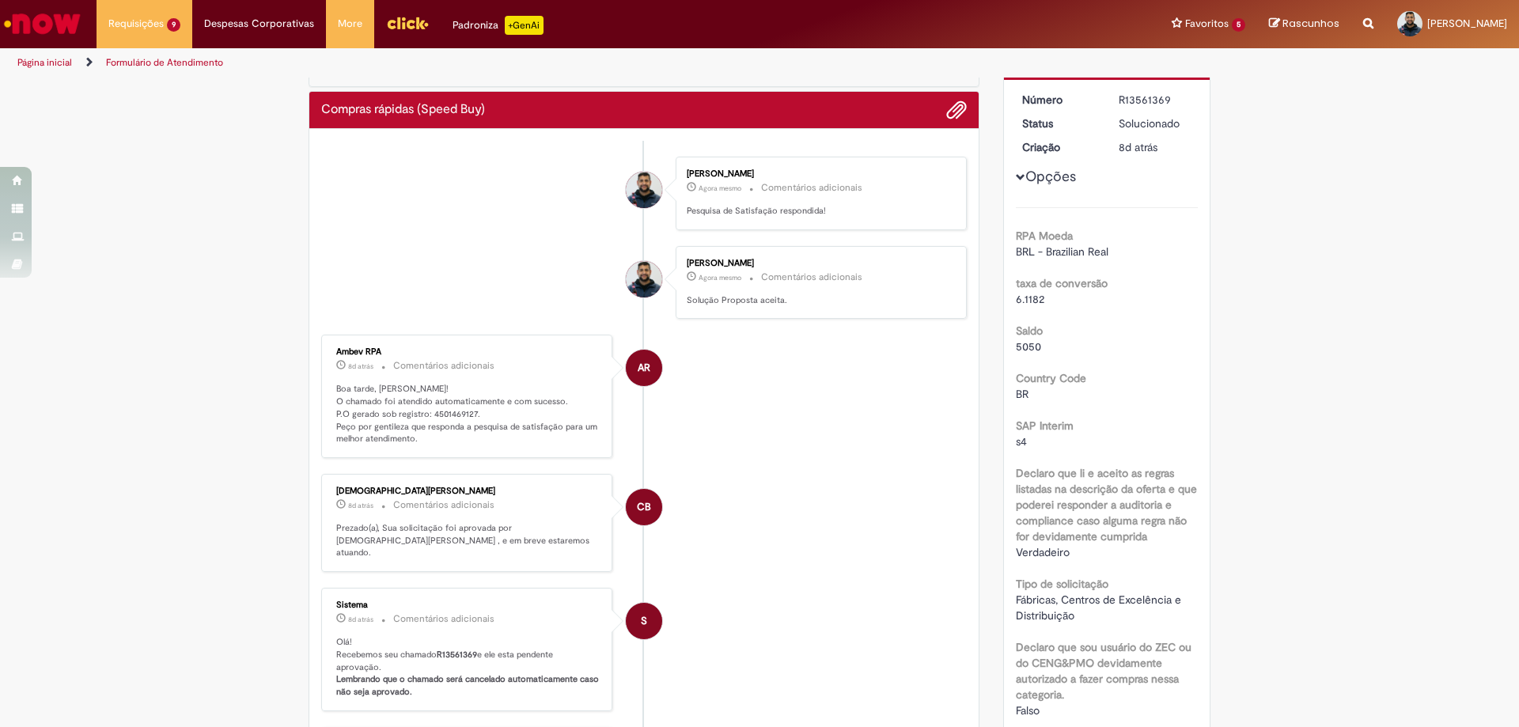
scroll to position [0, 0]
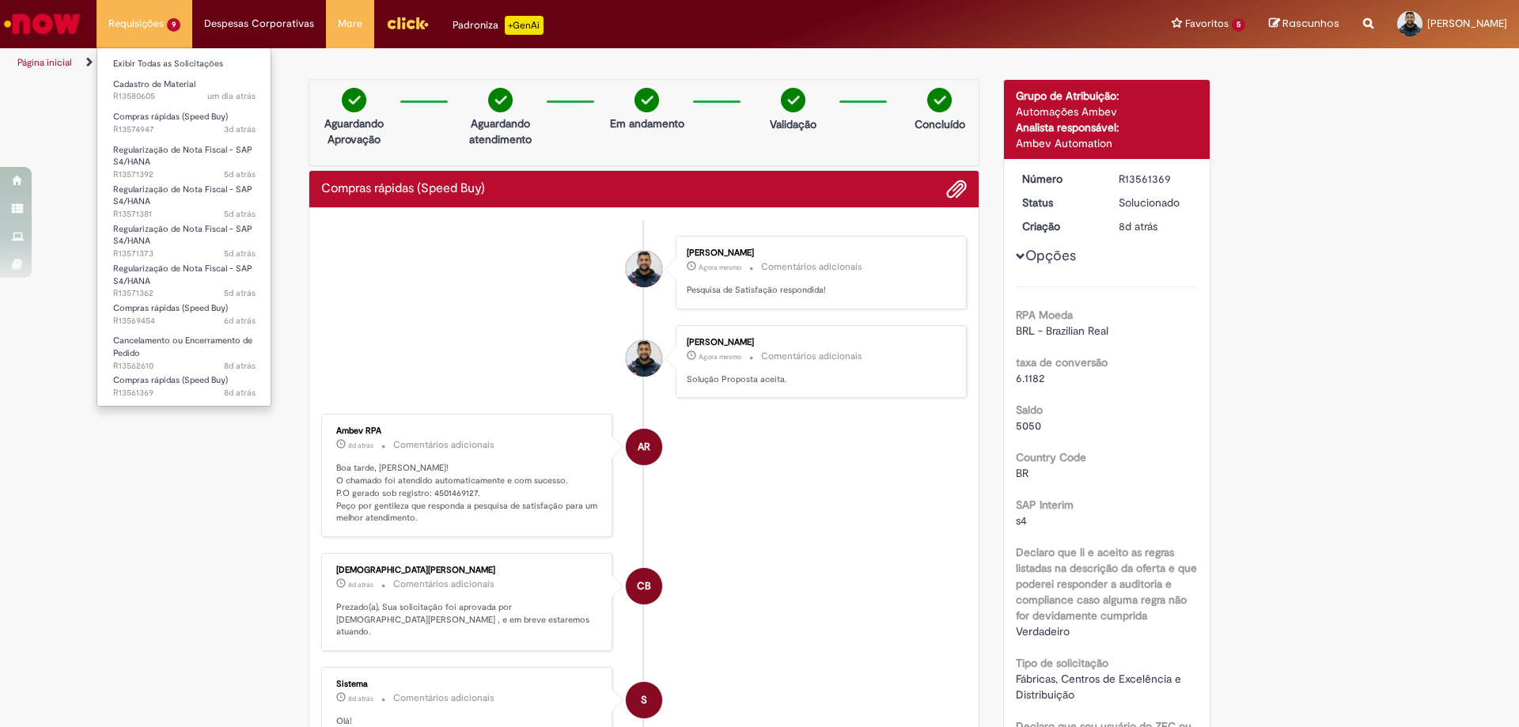
click at [158, 24] on li "Requisições 9 Exibir Todas as Solicitações Cadastro de Material um dia atrás um…" at bounding box center [145, 23] width 96 height 47
click at [189, 381] on span "Compras rápidas (Speed Buy)" at bounding box center [170, 380] width 115 height 12
click at [167, 307] on span "Compras rápidas (Speed Buy)" at bounding box center [170, 308] width 115 height 12
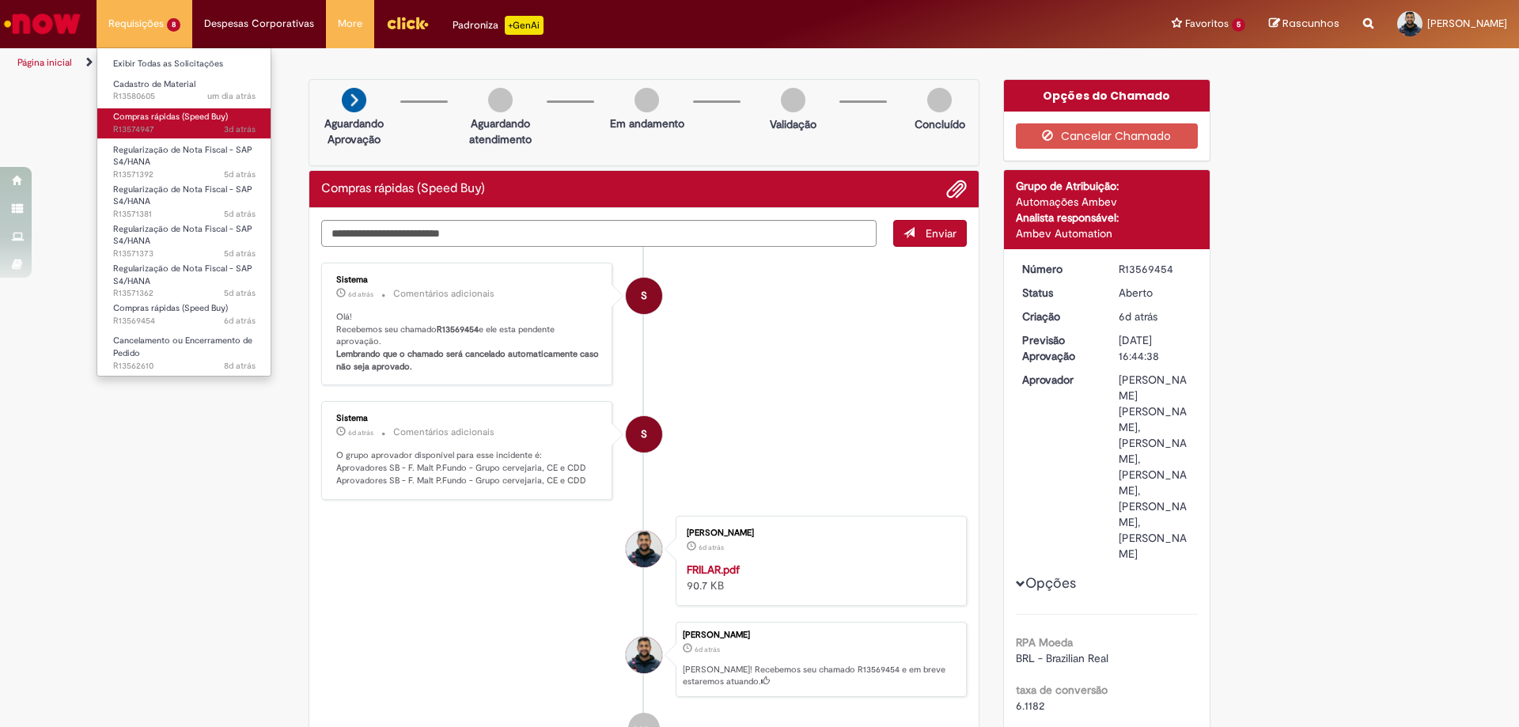
click at [161, 119] on span "Compras rápidas (Speed Buy)" at bounding box center [170, 117] width 115 height 12
